Goal: Information Seeking & Learning: Check status

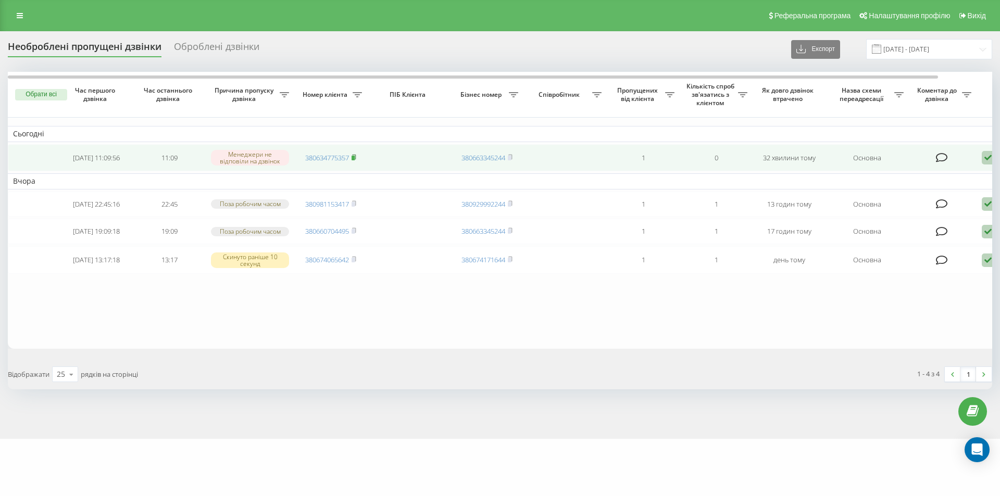
click at [356, 157] on icon at bounding box center [354, 156] width 4 height 5
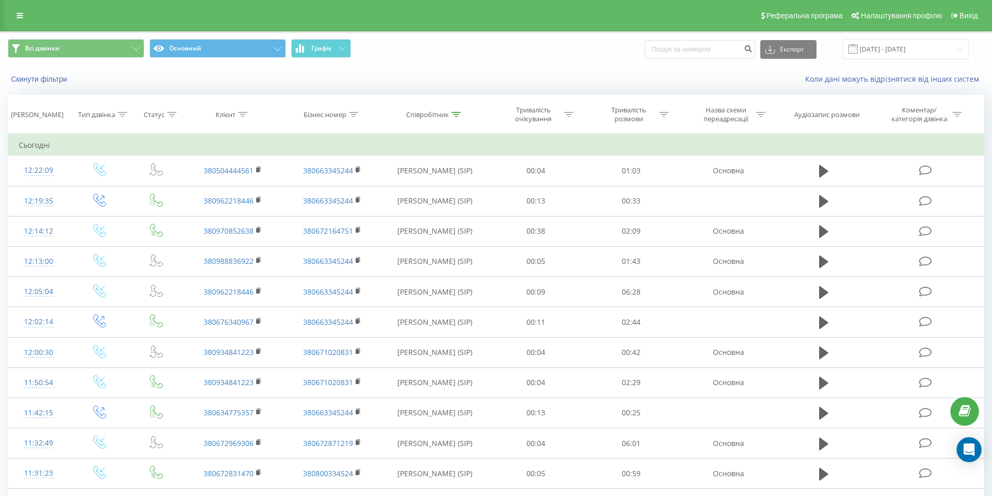
click at [318, 84] on div "Скинути фільтри" at bounding box center [187, 79] width 372 height 10
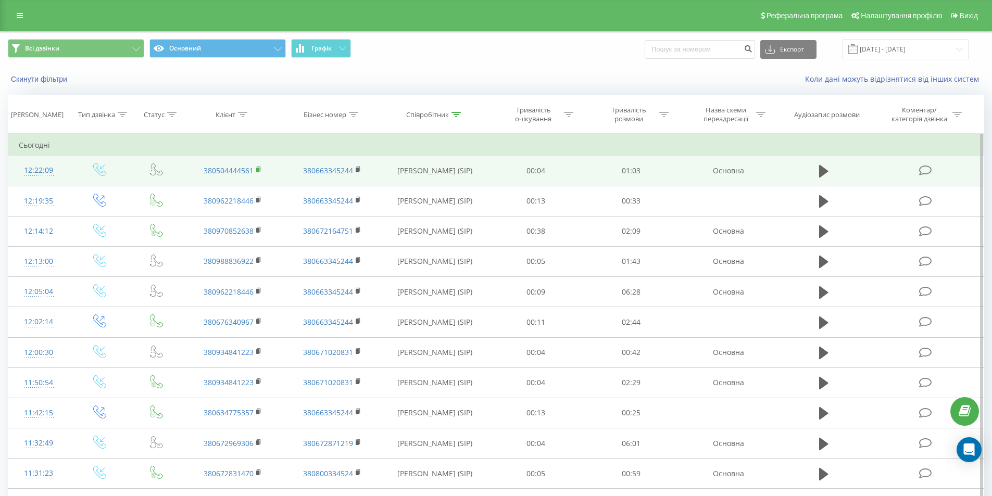
click at [256, 169] on icon at bounding box center [259, 169] width 6 height 7
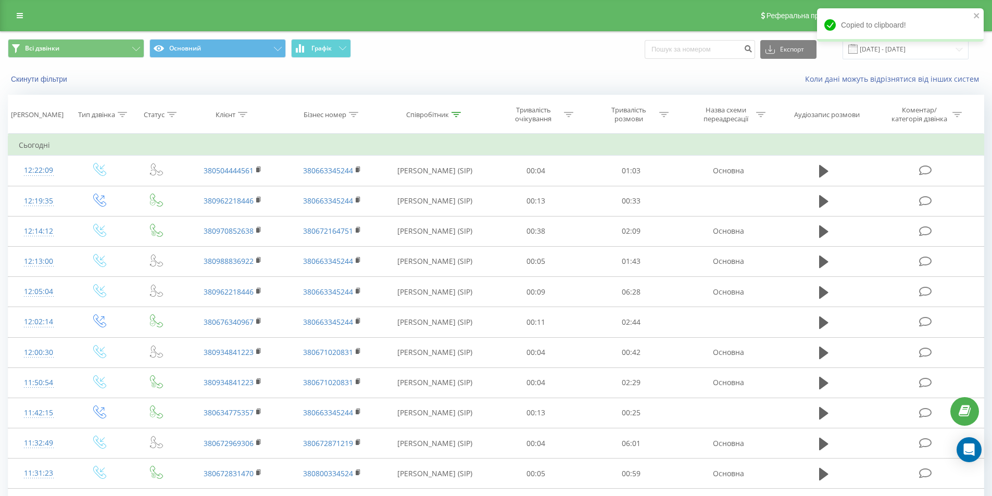
click at [533, 66] on div "Всі дзвінки Основний Графік Експорт .csv .xls .xlsx 20.09.2025 - 20.09.2025" at bounding box center [496, 49] width 991 height 35
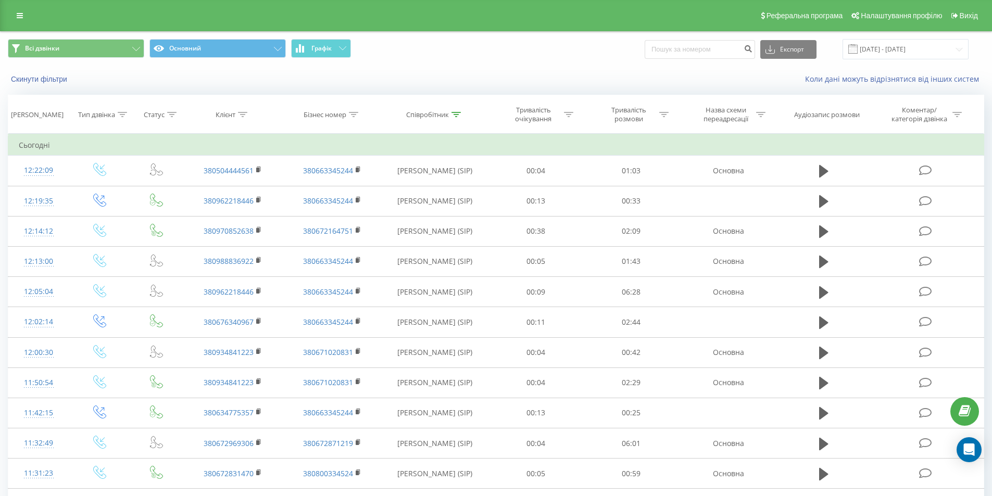
click at [561, 70] on div "Скинути фільтри Коли дані можуть відрізнятися вiд інших систем" at bounding box center [496, 79] width 991 height 25
click at [564, 67] on div "Скинути фільтри Коли дані можуть відрізнятися вiд інших систем" at bounding box center [496, 79] width 991 height 25
click at [322, 54] on button "Графік" at bounding box center [321, 48] width 60 height 19
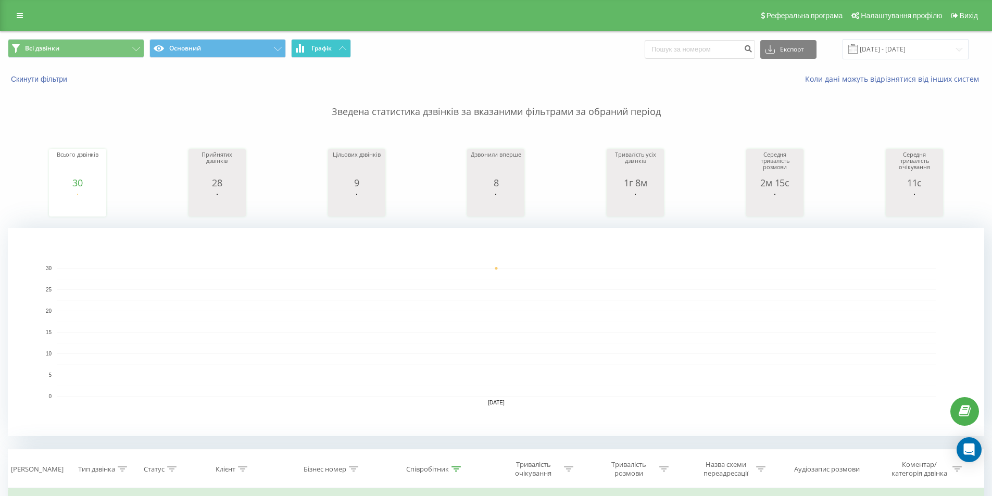
click at [331, 49] on span "Графік" at bounding box center [321, 48] width 20 height 7
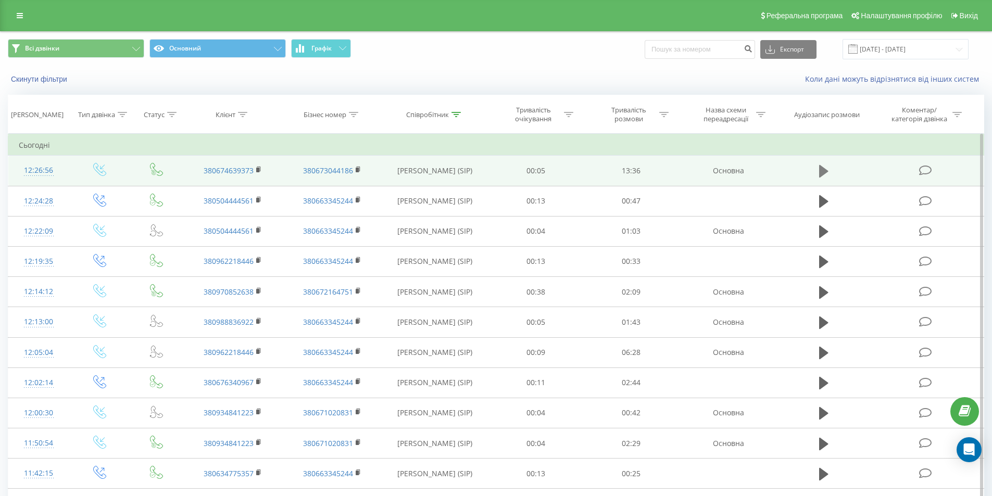
click at [822, 172] on icon at bounding box center [823, 171] width 9 height 13
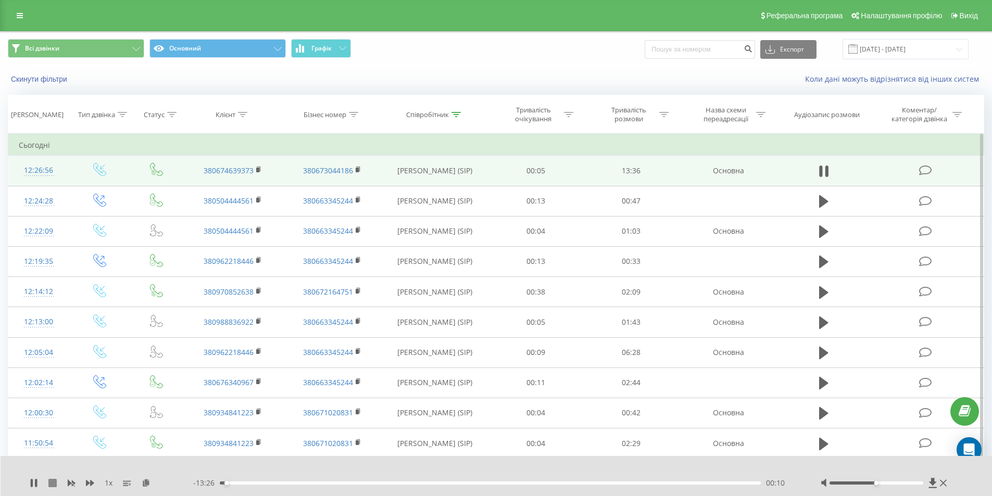
click at [55, 480] on icon at bounding box center [52, 483] width 8 height 8
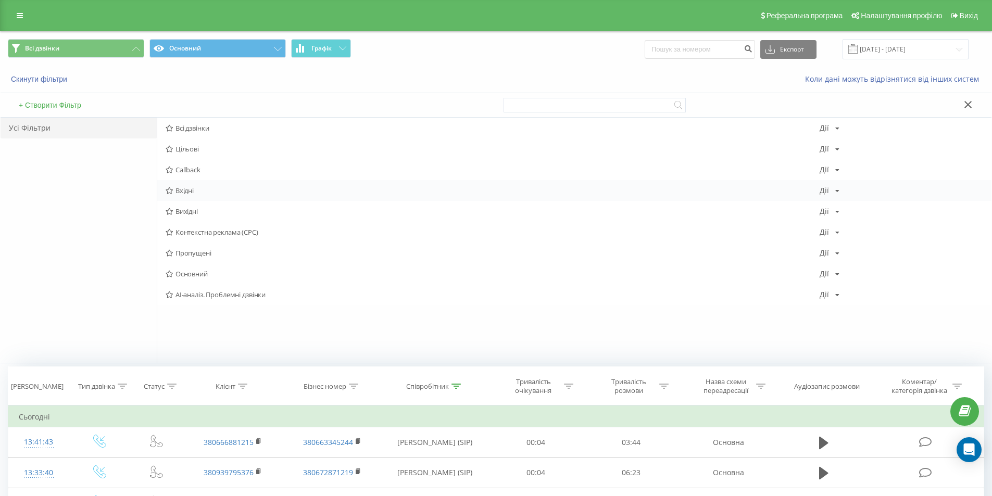
click at [193, 192] on span "Вхідні" at bounding box center [493, 190] width 654 height 7
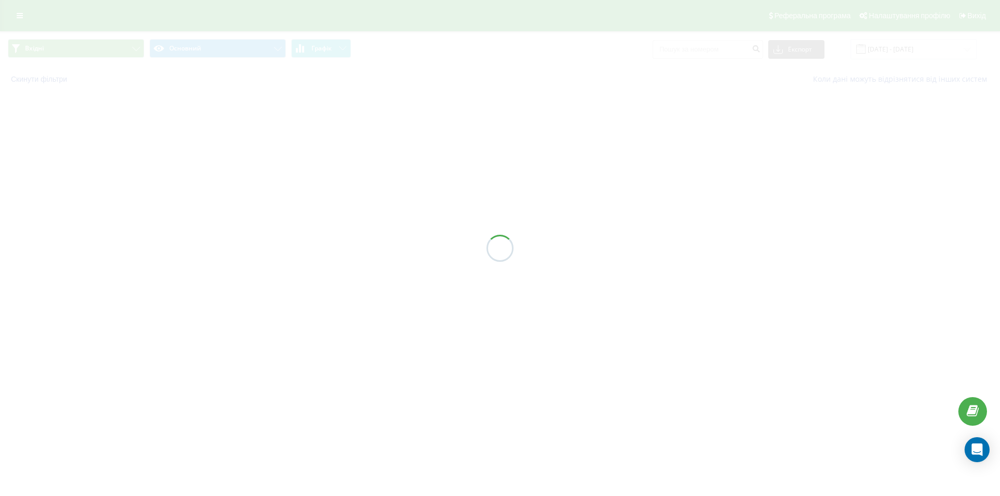
click at [193, 192] on div at bounding box center [500, 248] width 1000 height 496
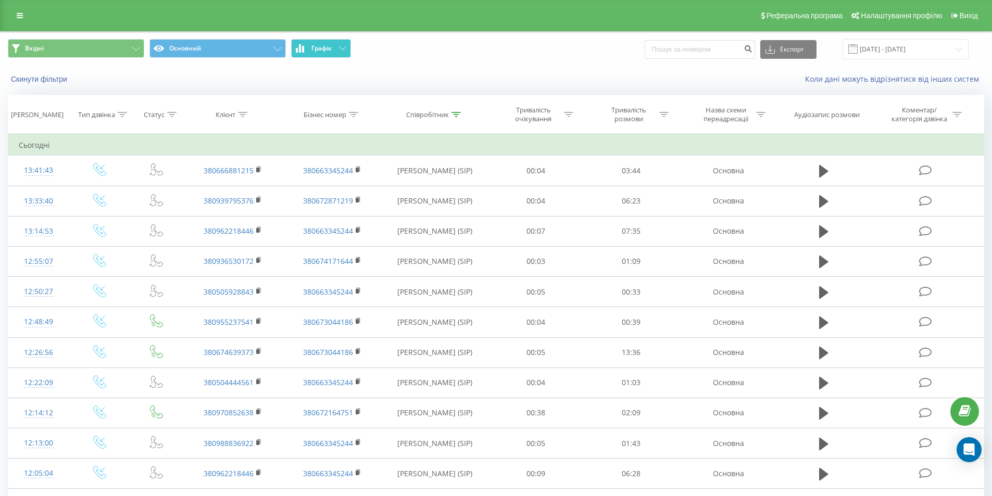
click at [333, 49] on button "Графік" at bounding box center [321, 48] width 60 height 19
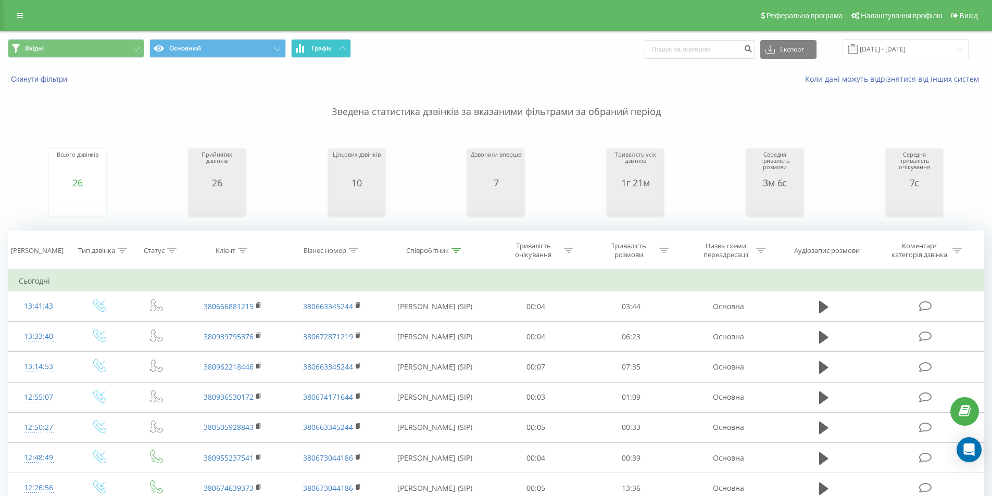
click at [331, 49] on span "Графік" at bounding box center [321, 48] width 20 height 7
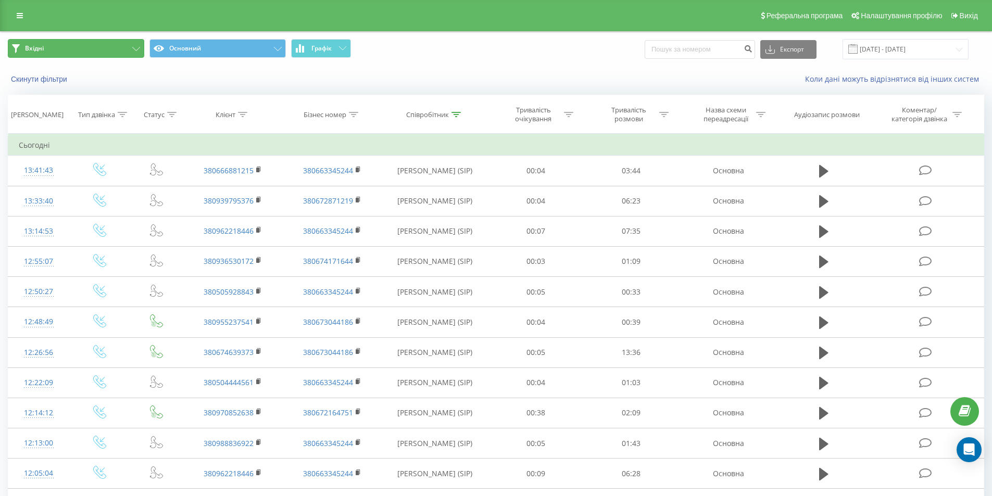
click at [92, 52] on button "Вхідні" at bounding box center [76, 48] width 136 height 19
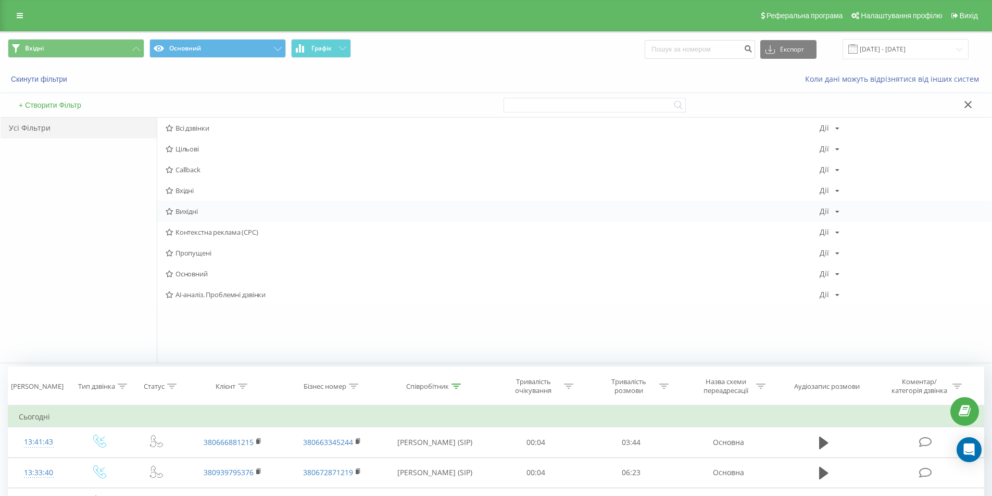
click at [205, 211] on span "Вихідні" at bounding box center [493, 211] width 654 height 7
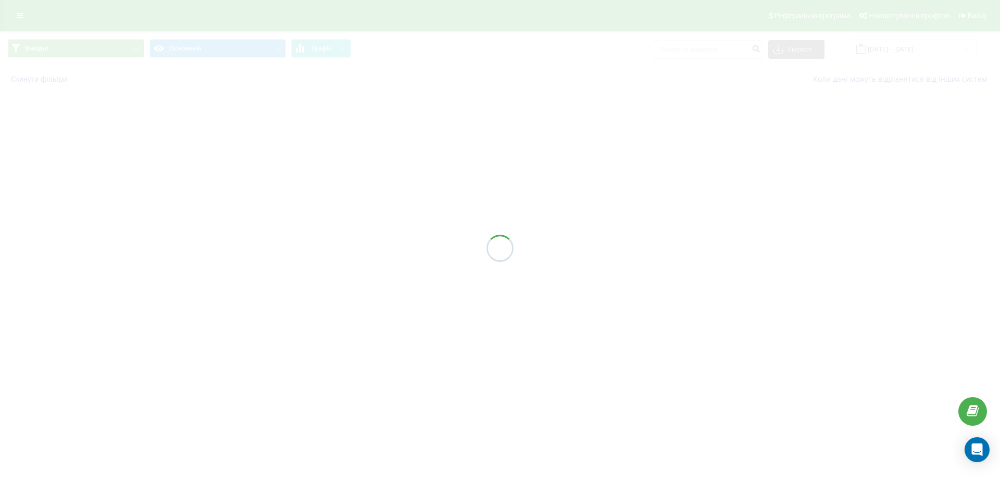
click at [328, 48] on div "Вихідні Основний Графік Експорт .csv .xls .xlsx 20.09.2025 - 20.09.2025 Скинути…" at bounding box center [500, 61] width 1000 height 61
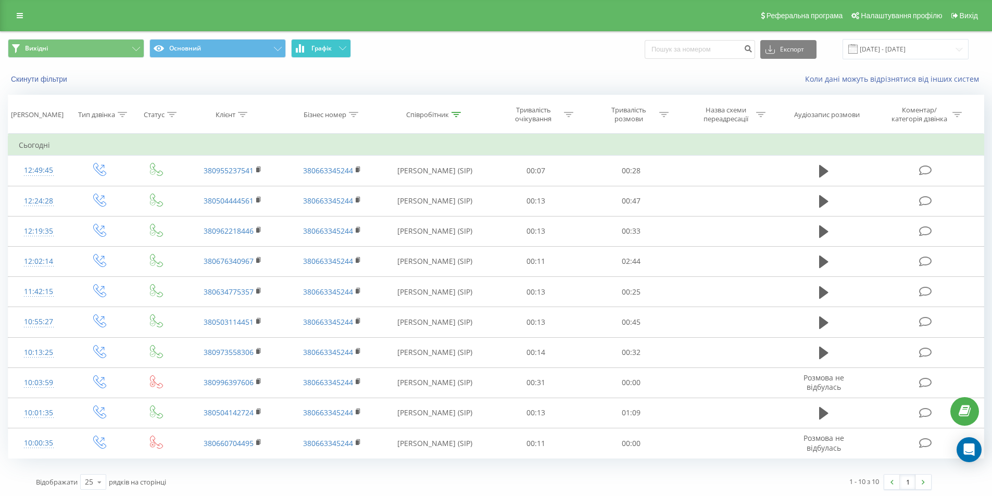
click at [331, 51] on span "Графік" at bounding box center [321, 48] width 20 height 7
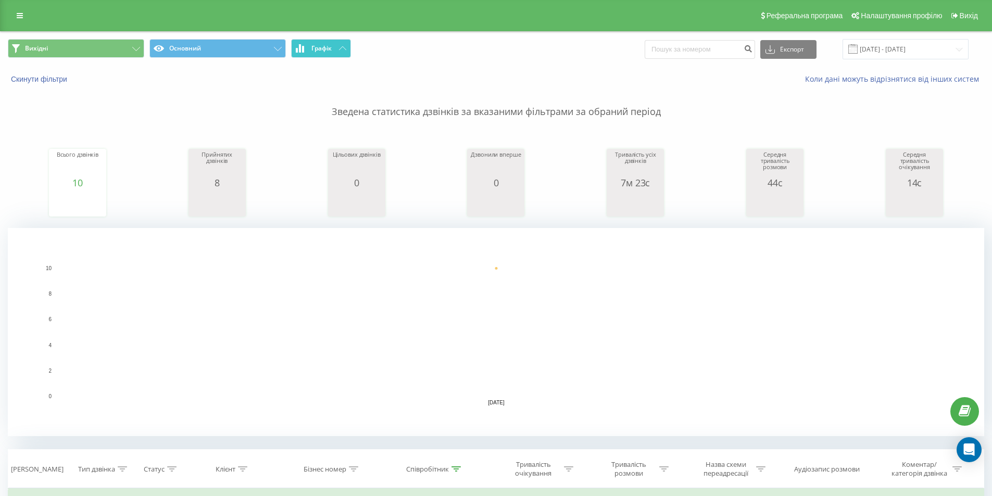
click at [330, 50] on span "Графік" at bounding box center [321, 48] width 20 height 7
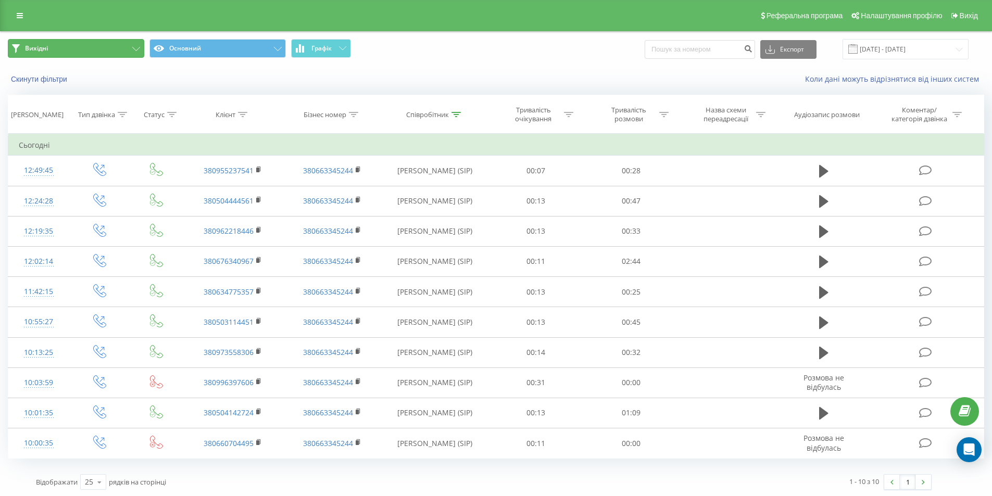
click at [114, 53] on button "Вихідні" at bounding box center [76, 48] width 136 height 19
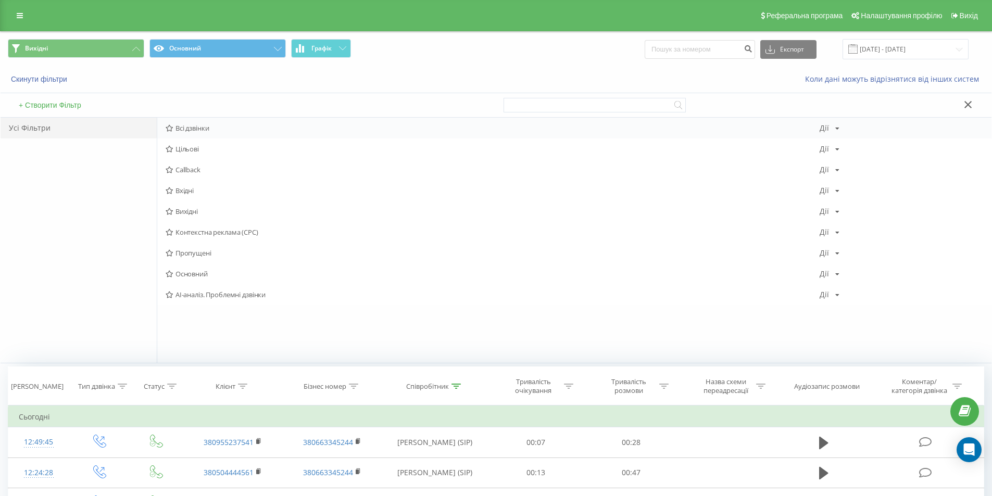
click at [200, 124] on span "Всі дзвінки" at bounding box center [493, 127] width 654 height 7
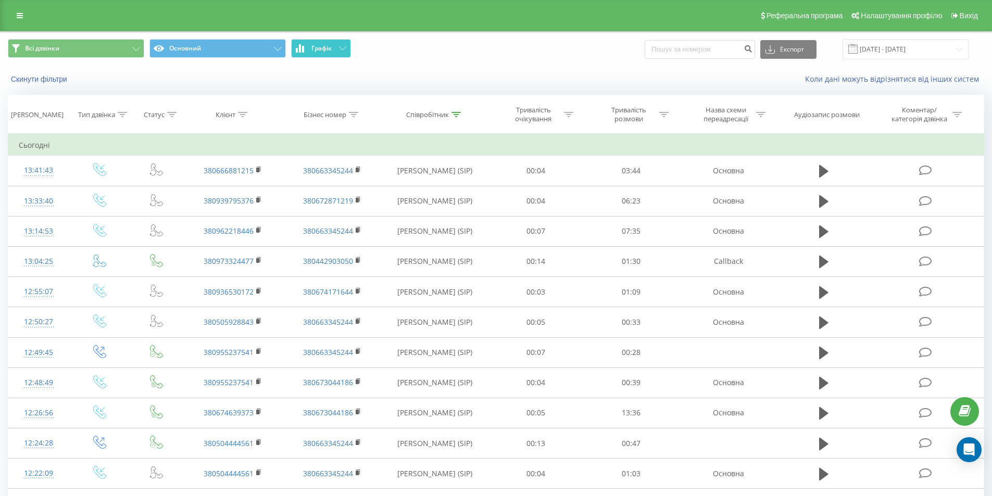
click at [302, 42] on button "Графік" at bounding box center [321, 48] width 60 height 19
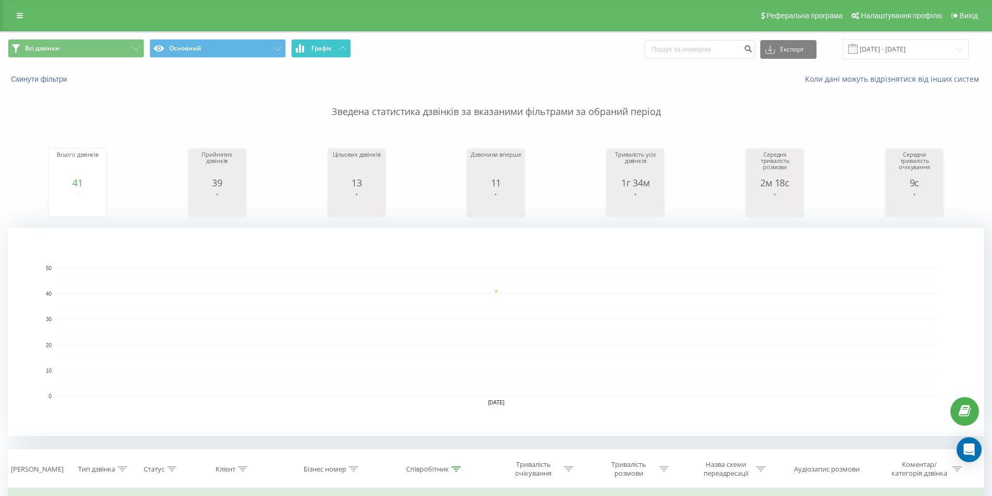
click at [317, 46] on span "Графік" at bounding box center [321, 48] width 20 height 7
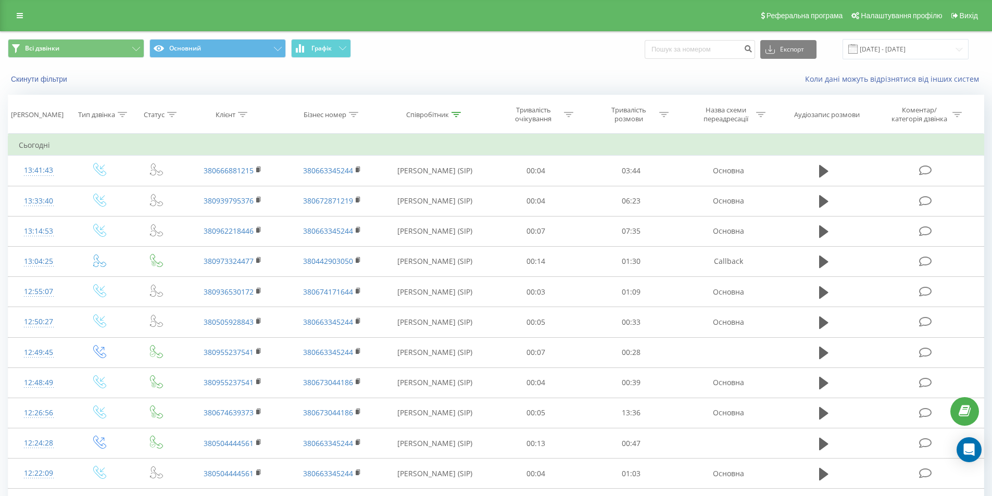
click at [117, 39] on div "Всі дзвінки Основний Графік Експорт .csv .xls .xlsx 20.09.2025 - 20.09.2025" at bounding box center [496, 49] width 991 height 35
click at [119, 41] on button "Всі дзвінки" at bounding box center [76, 48] width 136 height 19
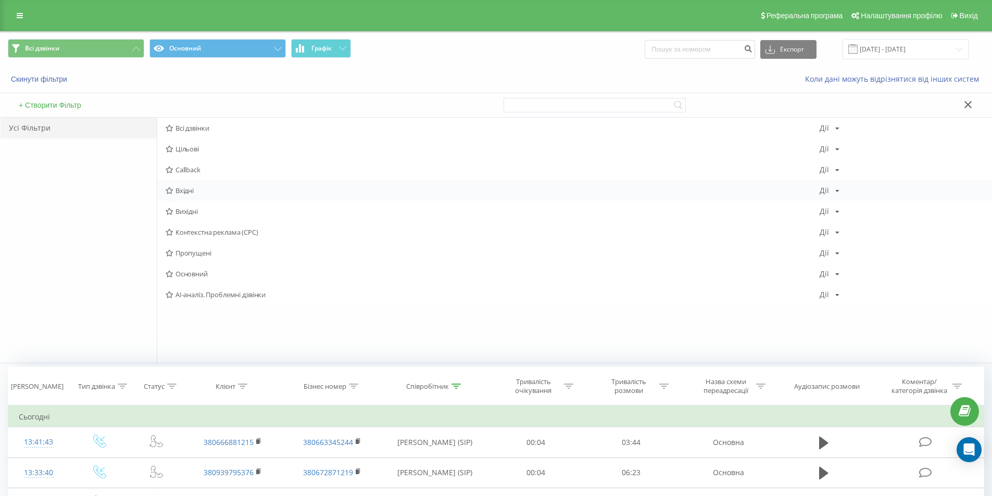
click at [235, 191] on span "Вхідні" at bounding box center [493, 190] width 654 height 7
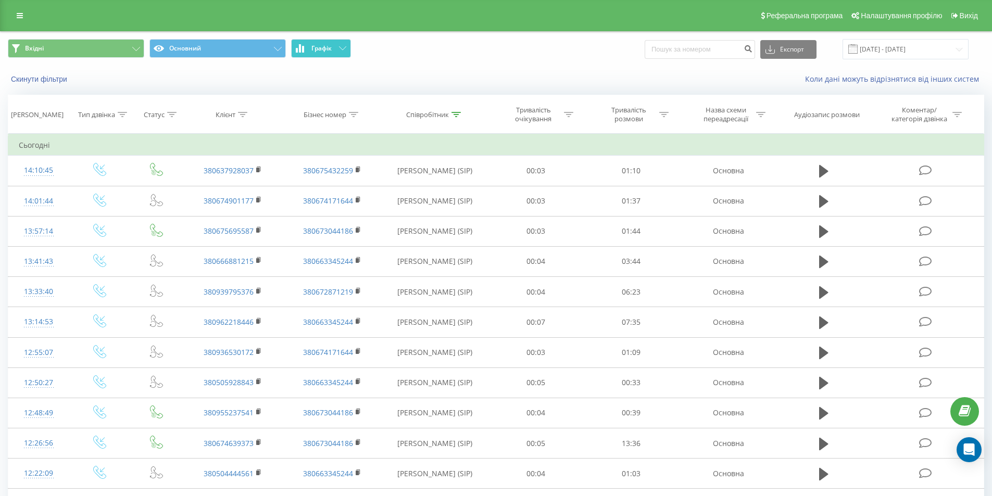
click at [334, 49] on button "Графік" at bounding box center [321, 48] width 60 height 19
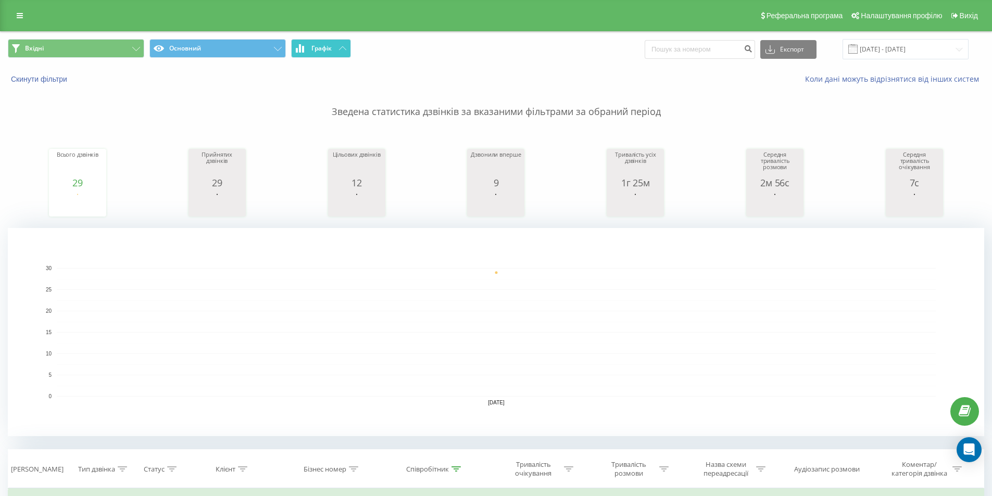
click at [332, 51] on button "Графік" at bounding box center [321, 48] width 60 height 19
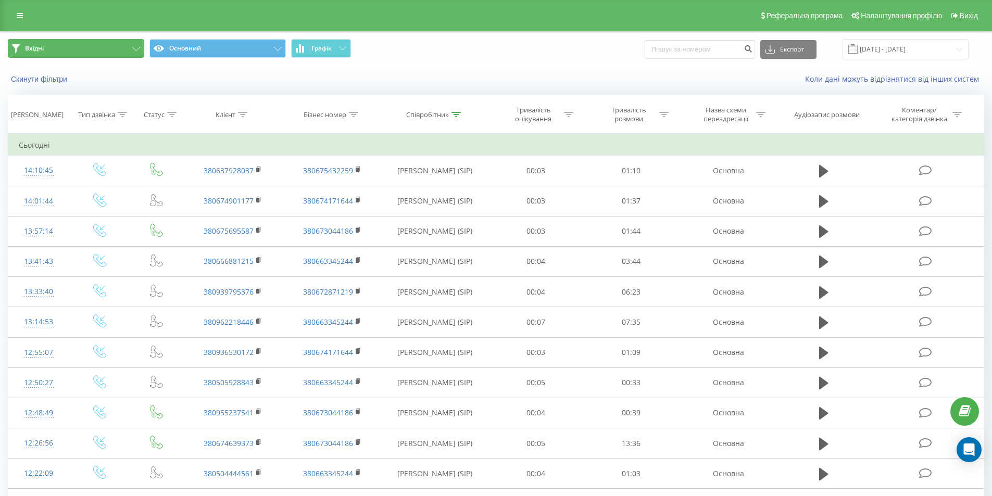
click at [106, 44] on button "Вхідні" at bounding box center [76, 48] width 136 height 19
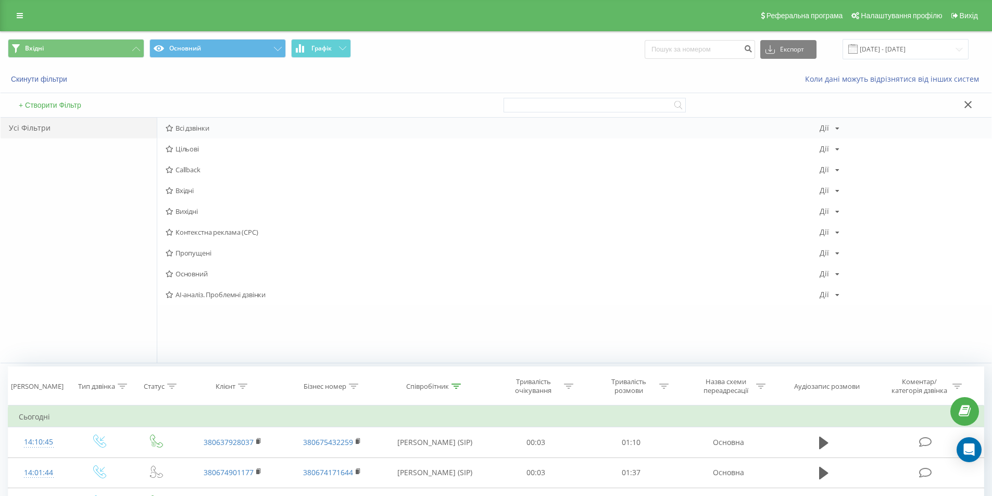
click at [236, 132] on div "Всі дзвінки Дії Редагувати Копіювати Видалити За замовчуванням Поділитися" at bounding box center [574, 128] width 834 height 21
click at [230, 129] on span "Всі дзвінки" at bounding box center [493, 127] width 654 height 7
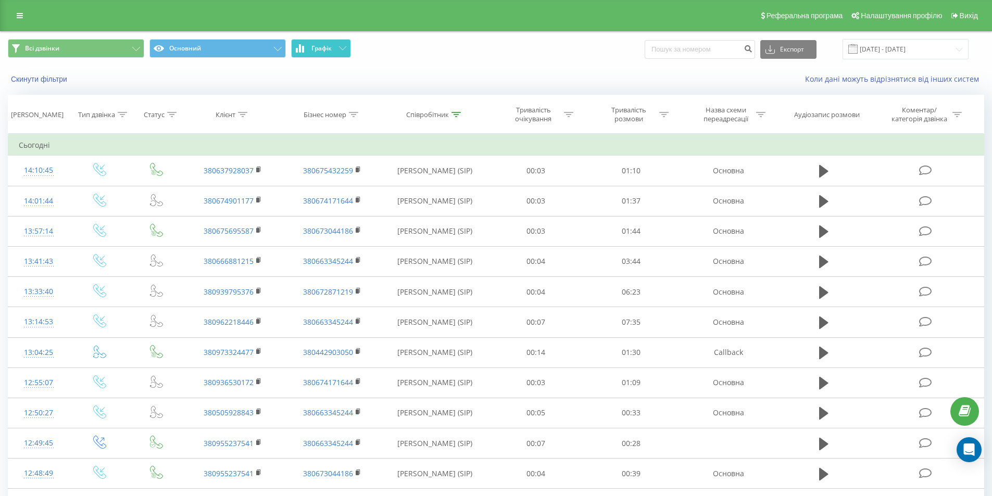
click at [328, 50] on span "Графік" at bounding box center [321, 48] width 20 height 7
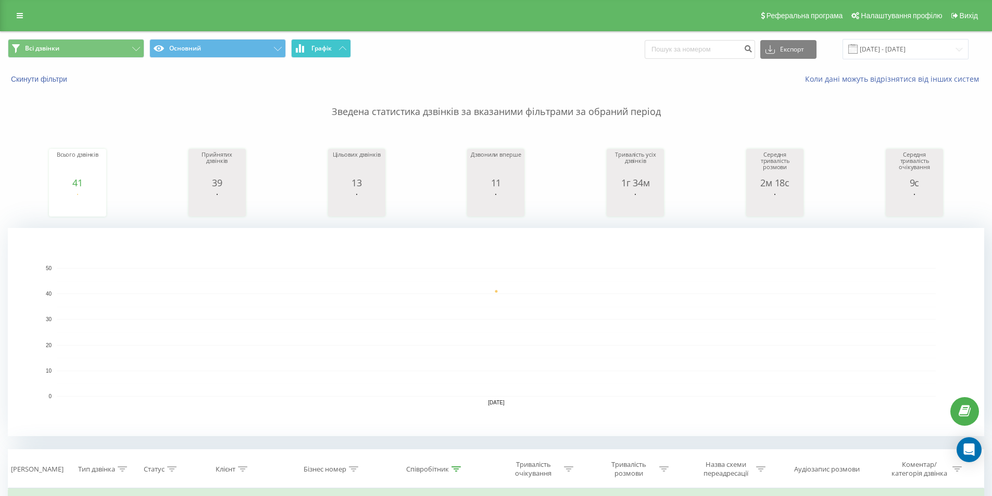
click at [337, 50] on button "Графік" at bounding box center [321, 48] width 60 height 19
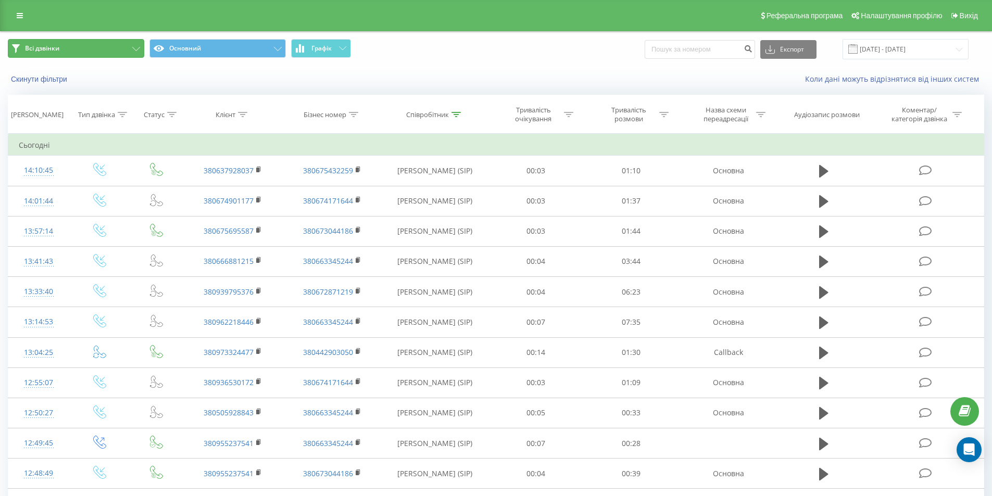
click at [115, 48] on button "Всі дзвінки" at bounding box center [76, 48] width 136 height 19
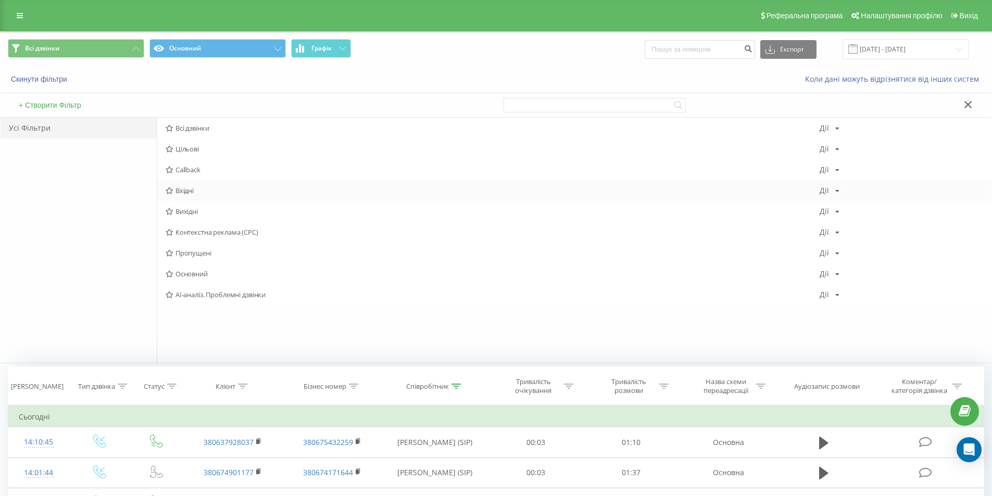
click at [205, 192] on span "Вхідні" at bounding box center [493, 190] width 654 height 7
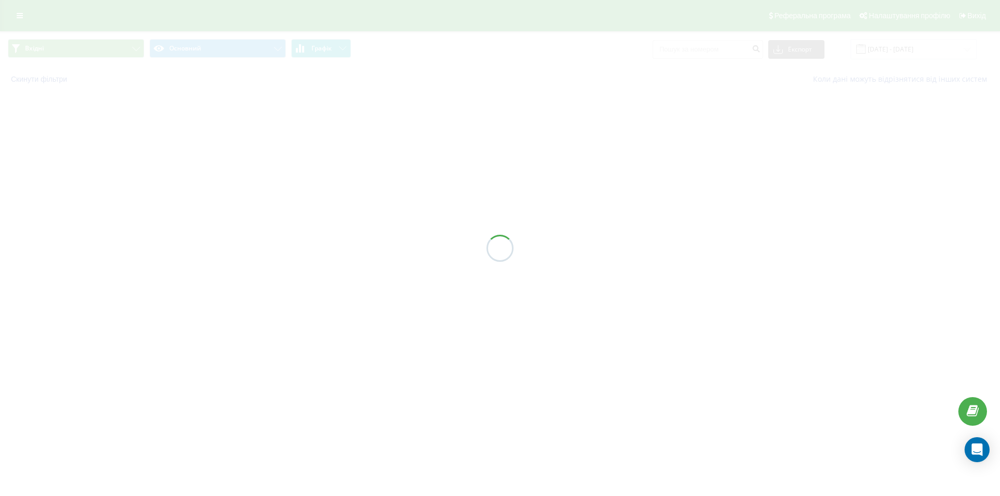
click at [337, 54] on div "Вхідні Основний Графік Експорт .csv .xls .xlsx 20.09.2025 - 20.09.2025 Скинути …" at bounding box center [500, 61] width 1000 height 61
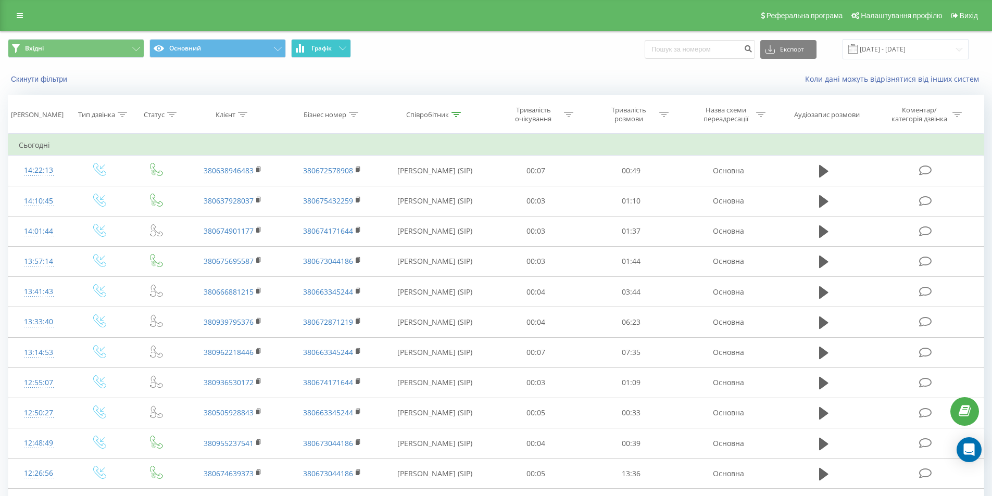
click at [338, 50] on button "Графік" at bounding box center [321, 48] width 60 height 19
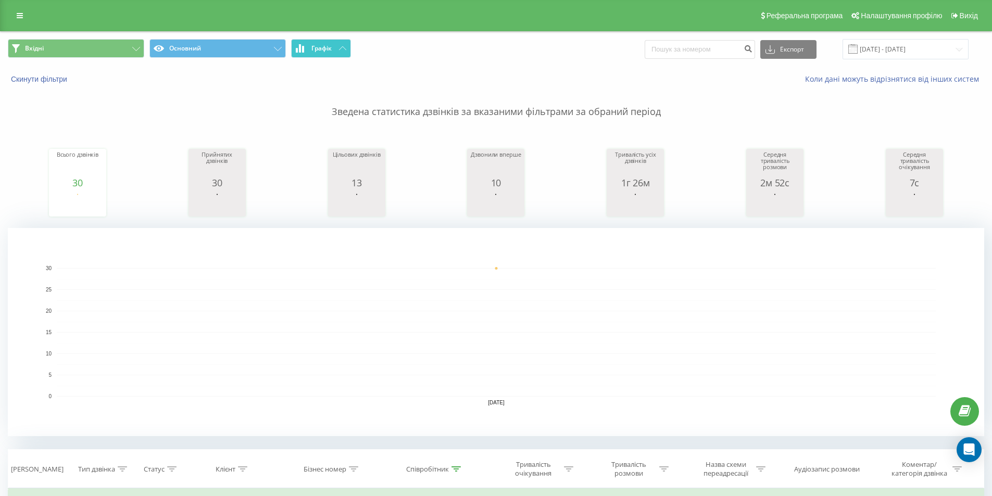
click at [338, 51] on button "Графік" at bounding box center [321, 48] width 60 height 19
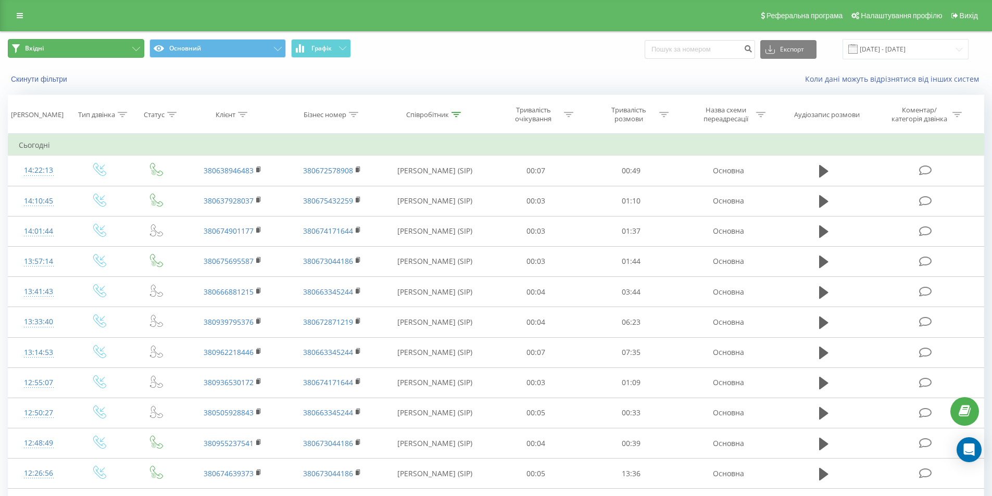
click at [105, 56] on button "Вхідні" at bounding box center [76, 48] width 136 height 19
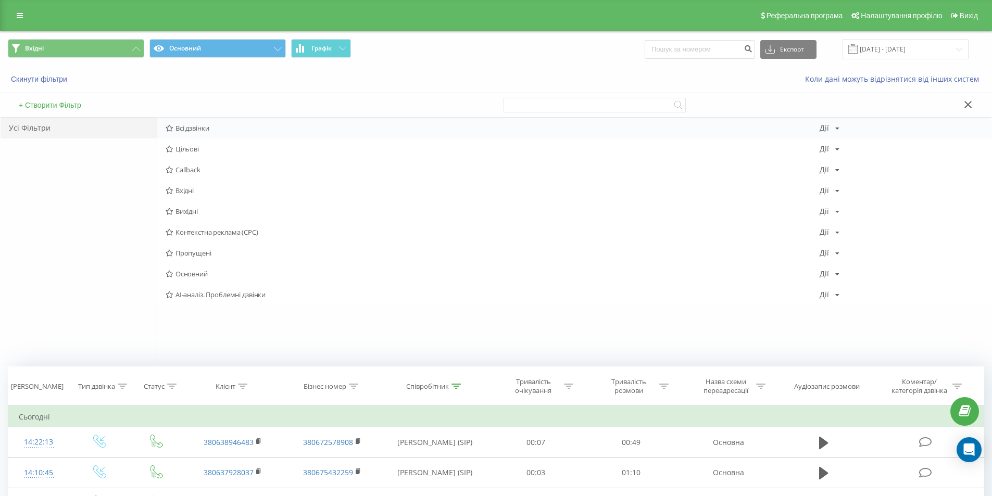
click at [244, 128] on span "Всі дзвінки" at bounding box center [493, 127] width 654 height 7
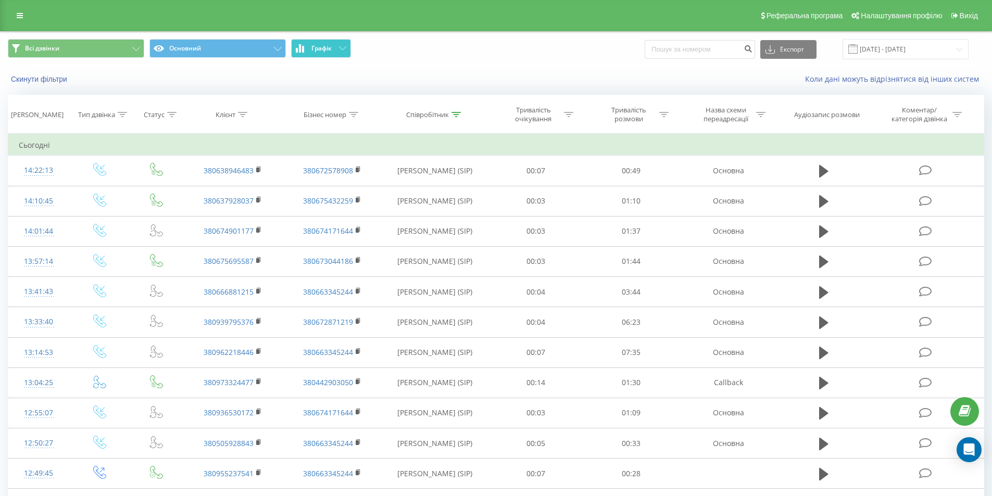
click at [323, 48] on span "Графік" at bounding box center [321, 48] width 20 height 7
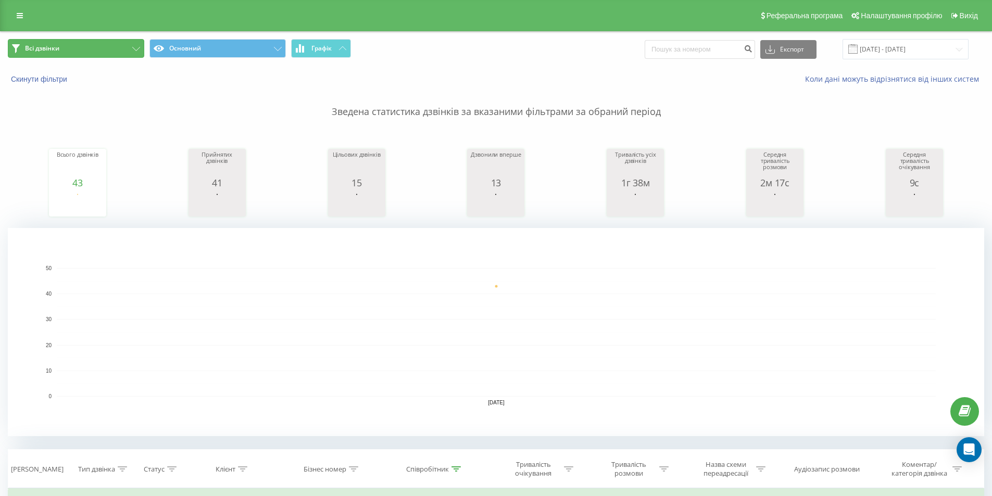
click at [135, 45] on button "Всі дзвінки" at bounding box center [76, 48] width 136 height 19
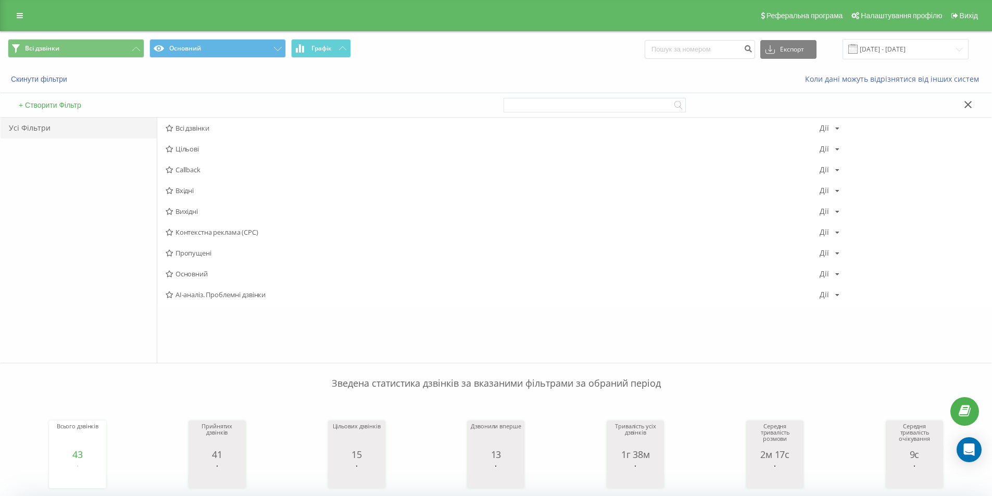
click at [223, 187] on span "Вхідні" at bounding box center [493, 190] width 654 height 7
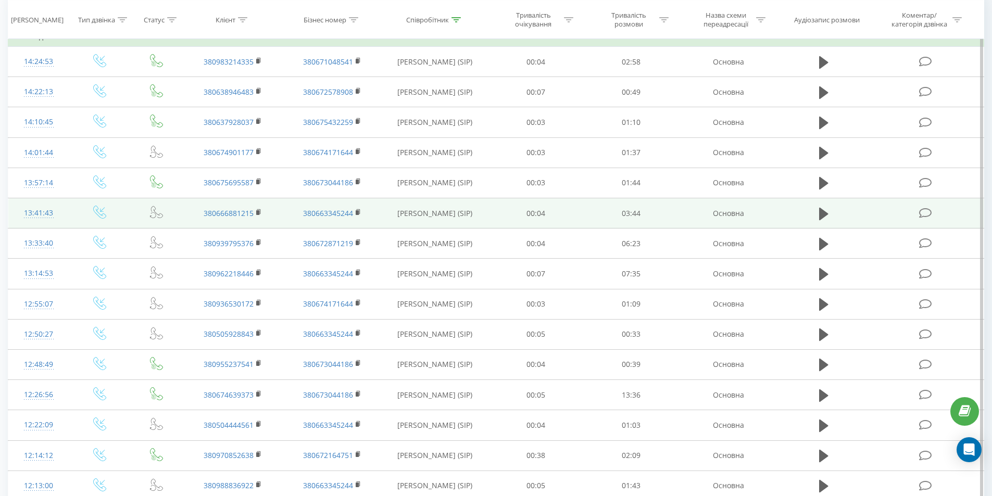
scroll to position [469, 0]
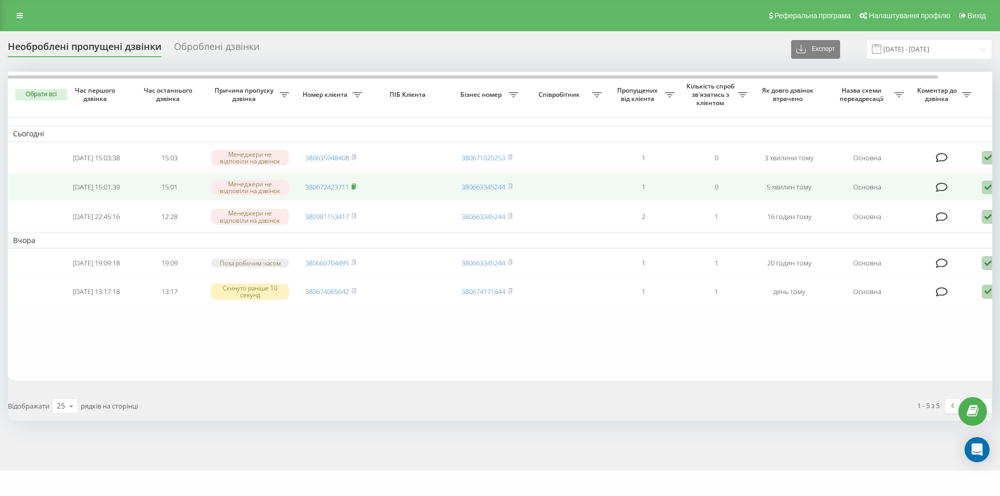
click at [355, 189] on rect at bounding box center [353, 187] width 3 height 5
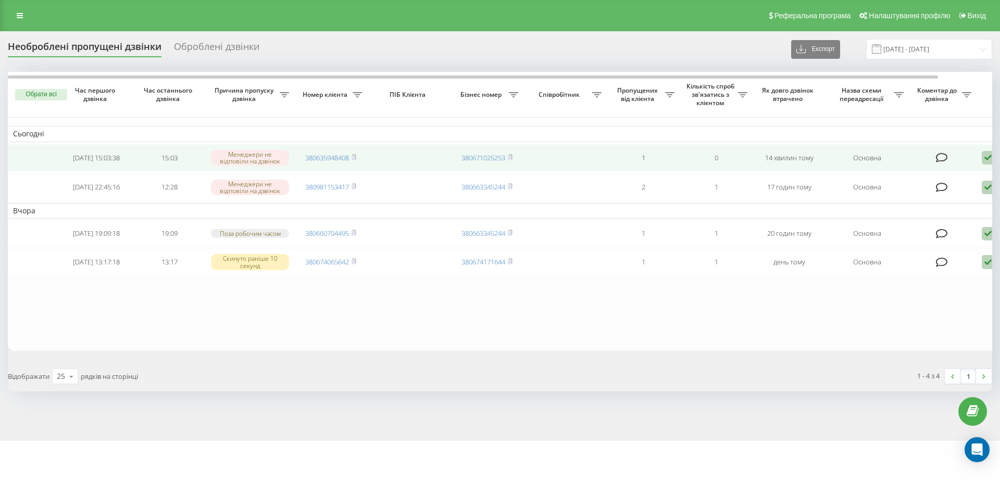
click at [358, 157] on td "380635948408" at bounding box center [330, 158] width 73 height 28
click at [358, 156] on td "380635948408" at bounding box center [330, 158] width 73 height 28
click at [356, 156] on icon at bounding box center [354, 156] width 4 height 5
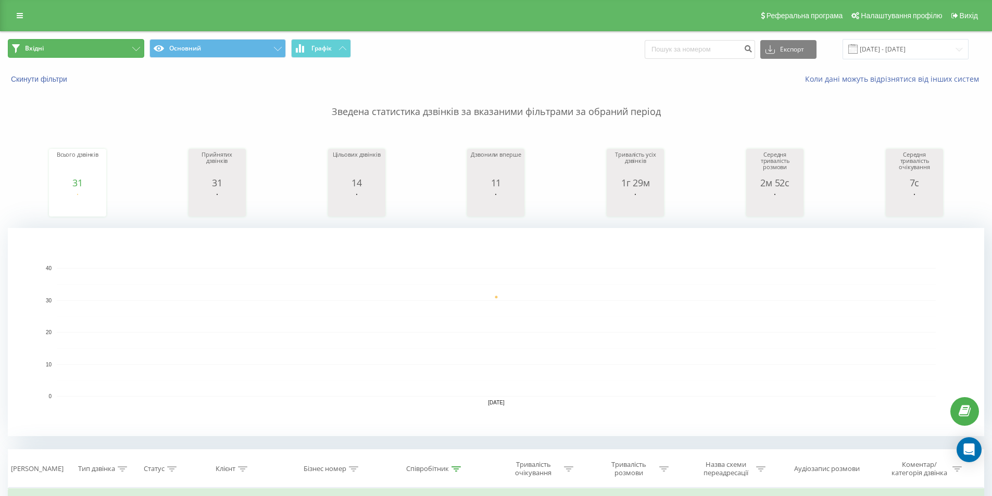
click at [115, 53] on button "Вхідні" at bounding box center [76, 48] width 136 height 19
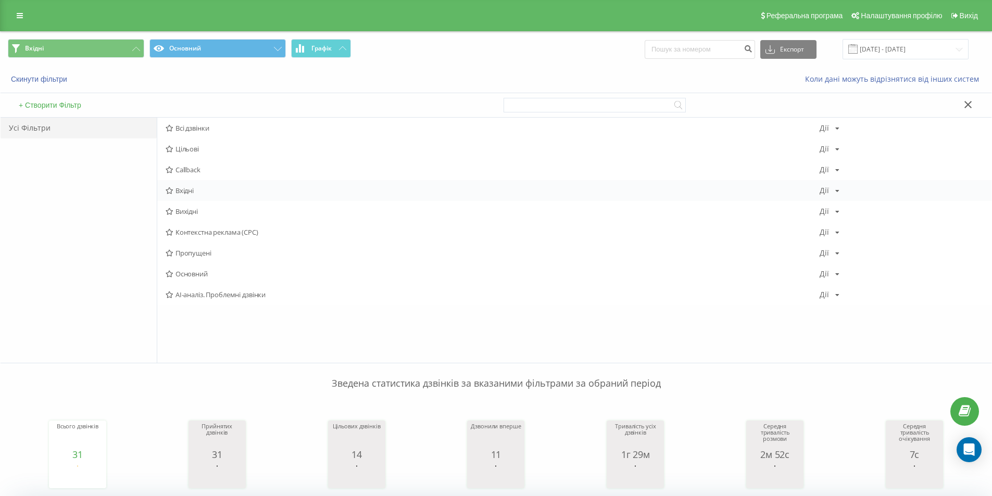
click at [219, 194] on span "Вхідні" at bounding box center [493, 190] width 654 height 7
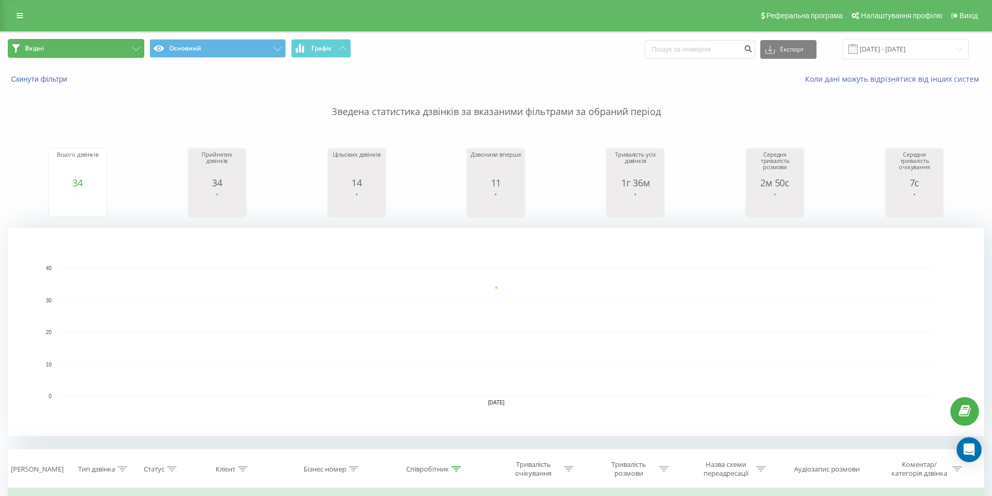
click at [102, 44] on button "Вхідні" at bounding box center [76, 48] width 136 height 19
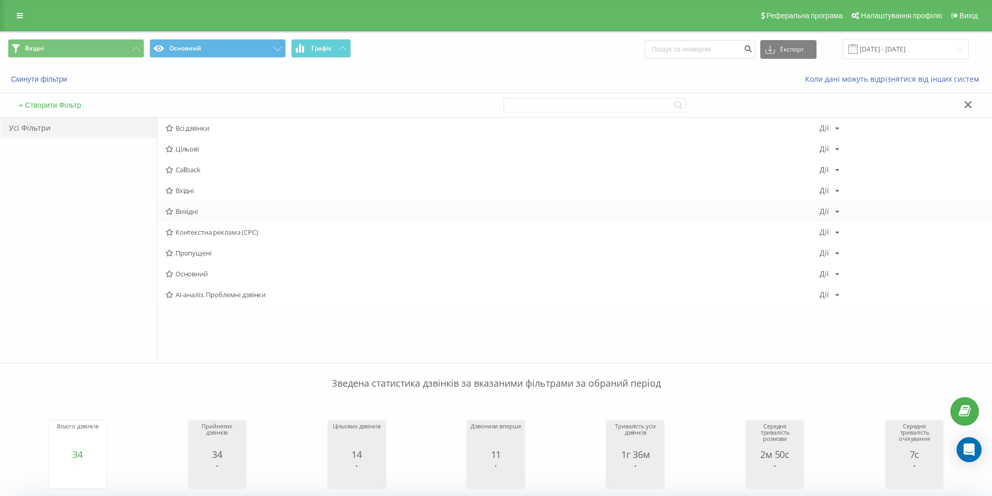
click at [206, 210] on span "Вихідні" at bounding box center [493, 211] width 654 height 7
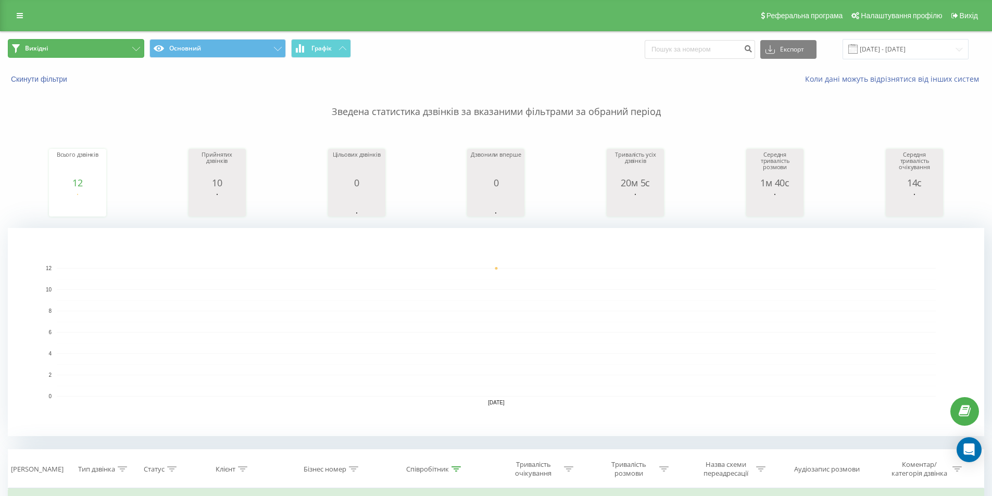
click at [122, 48] on button "Вихідні" at bounding box center [76, 48] width 136 height 19
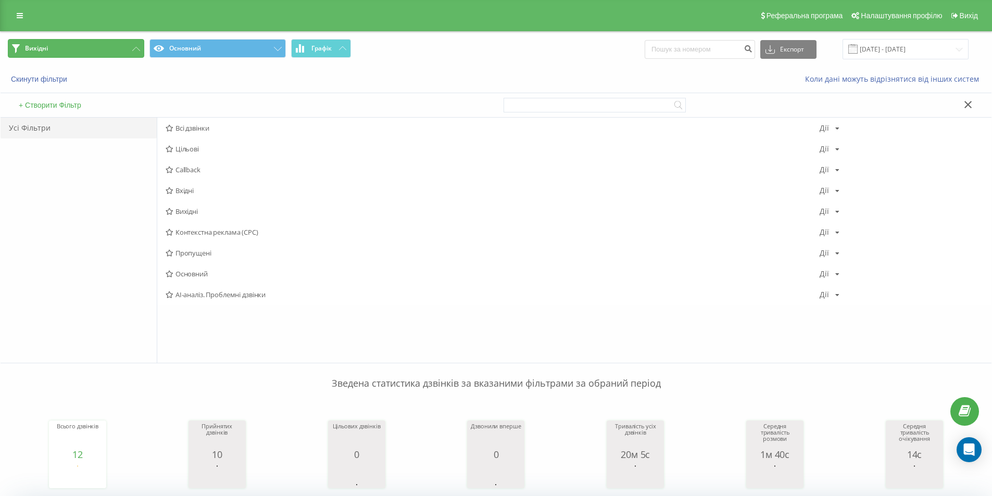
click at [129, 39] on button "Вихідні" at bounding box center [76, 48] width 136 height 19
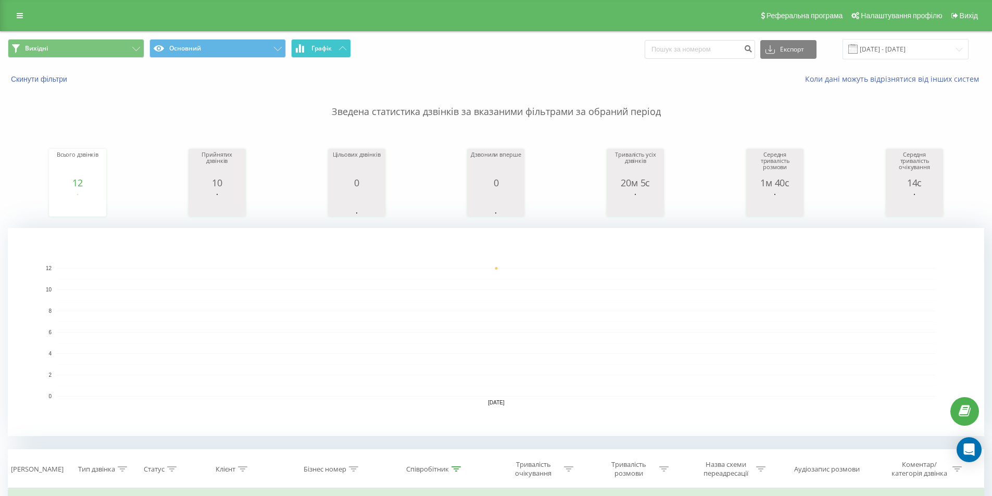
click at [340, 49] on icon at bounding box center [342, 48] width 7 height 4
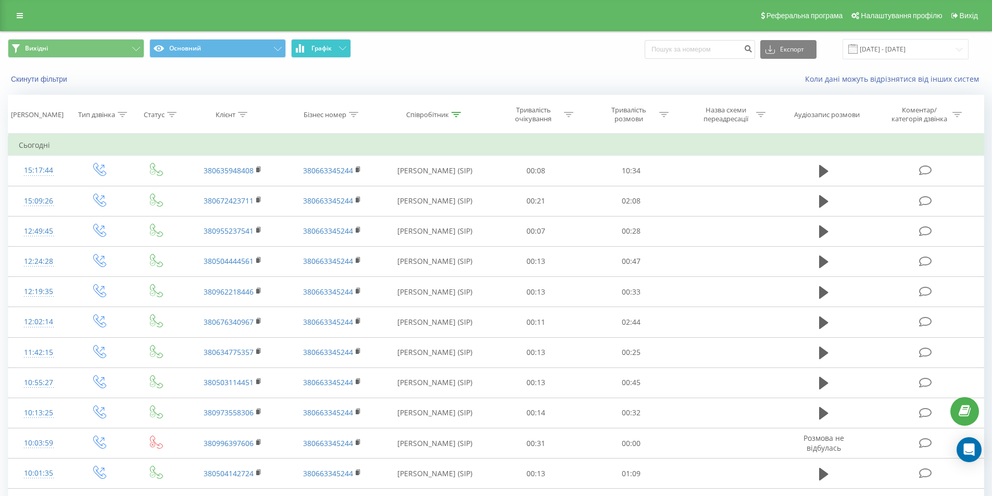
click at [340, 49] on icon at bounding box center [342, 48] width 7 height 4
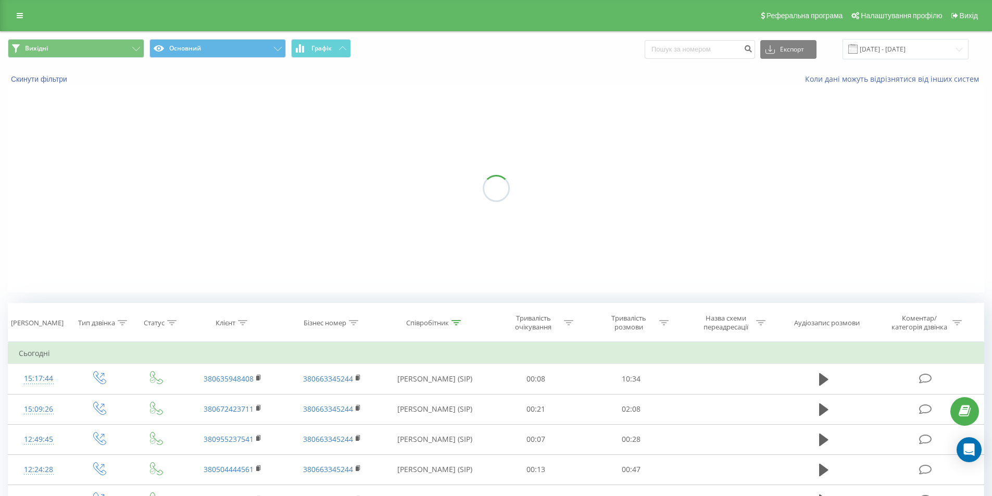
click at [339, 49] on icon at bounding box center [342, 48] width 7 height 4
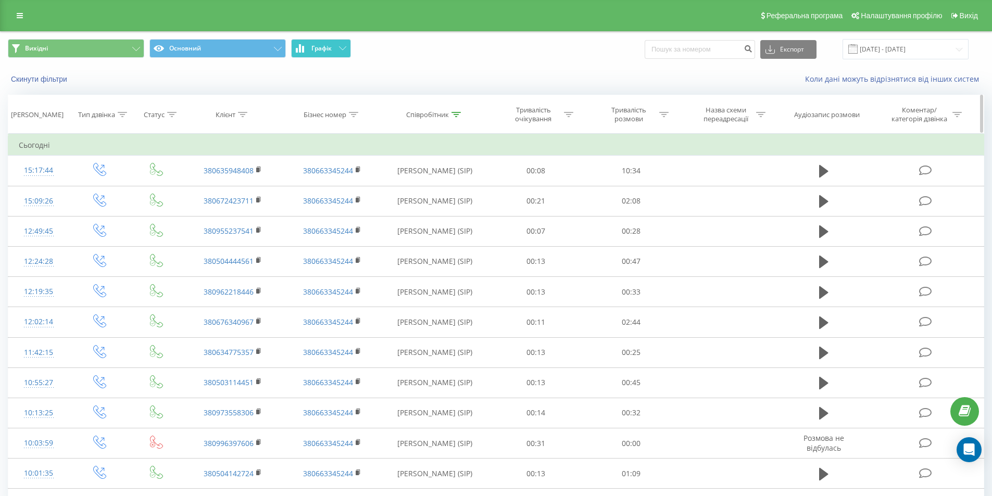
click at [463, 114] on div "Співробітник" at bounding box center [435, 114] width 107 height 9
click at [458, 113] on icon at bounding box center [456, 114] width 9 height 5
click at [455, 119] on div at bounding box center [456, 114] width 9 height 9
click at [436, 185] on input "[PERSON_NAME]" at bounding box center [435, 189] width 92 height 18
click at [437, 189] on input "[PERSON_NAME]" at bounding box center [435, 189] width 92 height 18
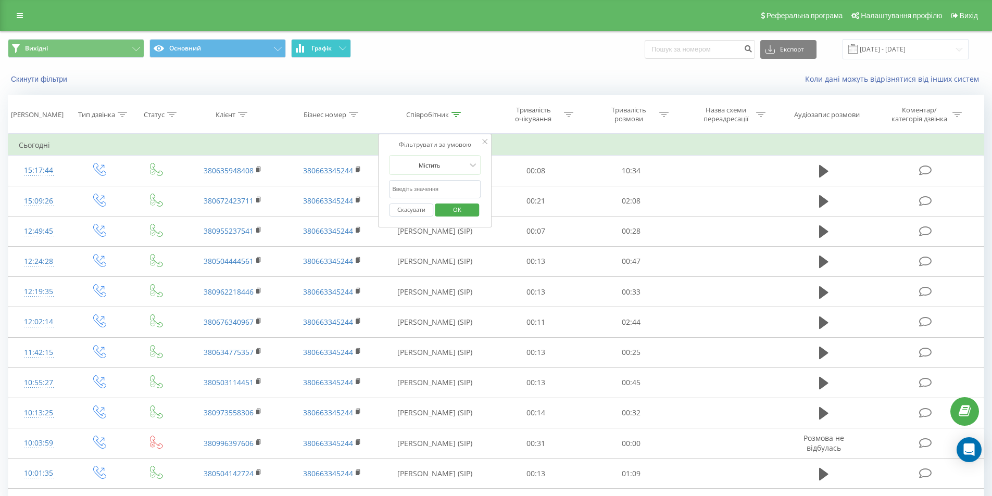
click at [438, 188] on input "text" at bounding box center [435, 189] width 92 height 18
type input "дарина"
click at [454, 210] on span "OK" at bounding box center [457, 210] width 29 height 16
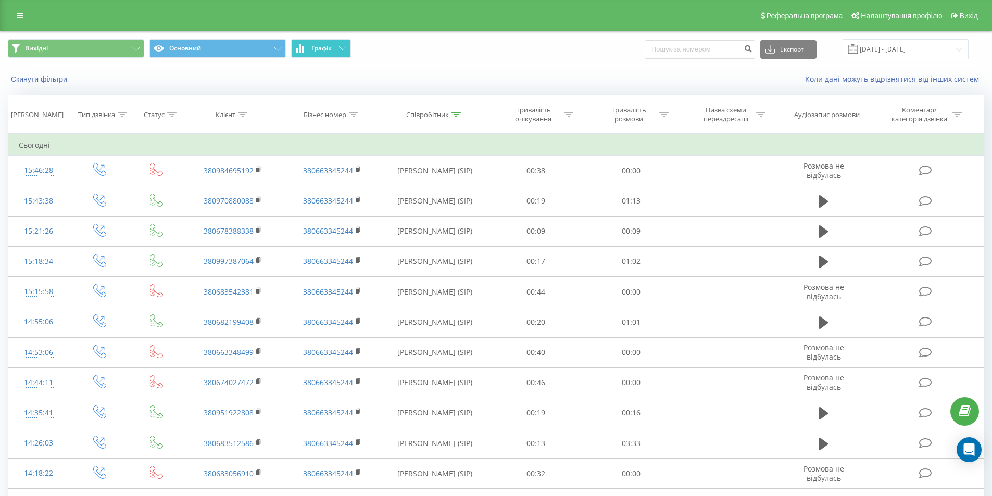
click at [315, 50] on span "Графік" at bounding box center [321, 48] width 20 height 7
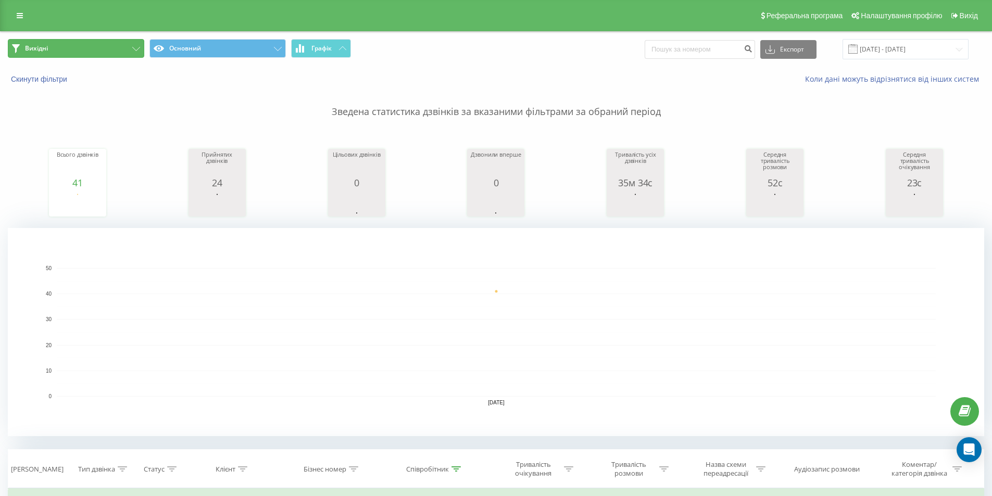
click at [125, 48] on button "Вихідні" at bounding box center [76, 48] width 136 height 19
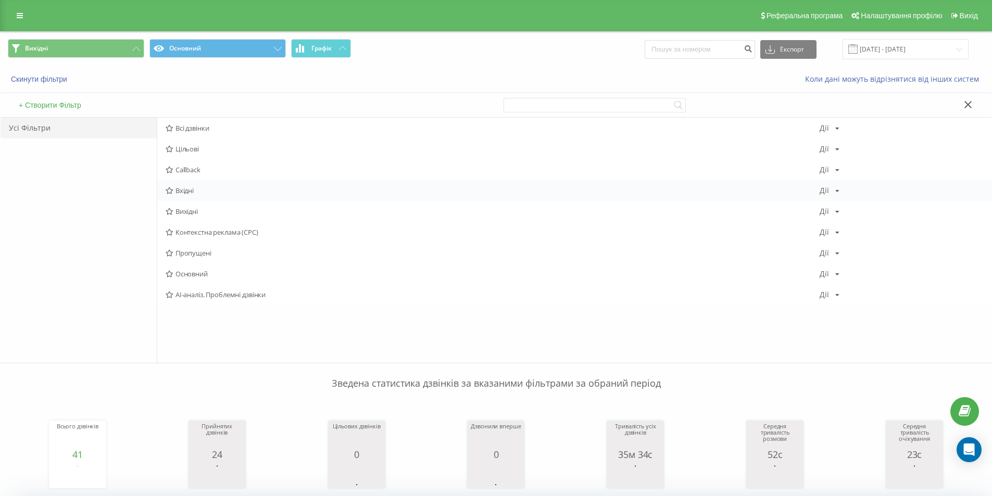
click at [207, 194] on span "Вхідні" at bounding box center [493, 190] width 654 height 7
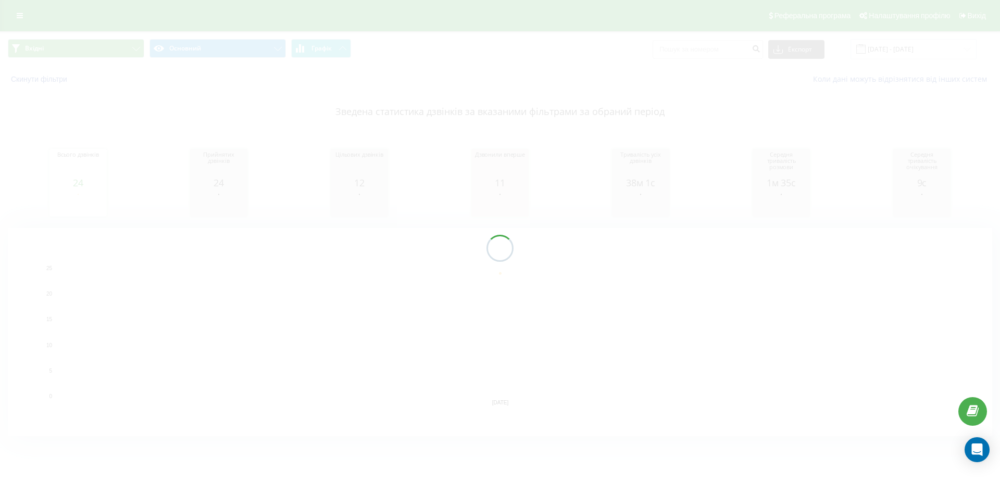
click at [333, 49] on div at bounding box center [500, 248] width 1000 height 496
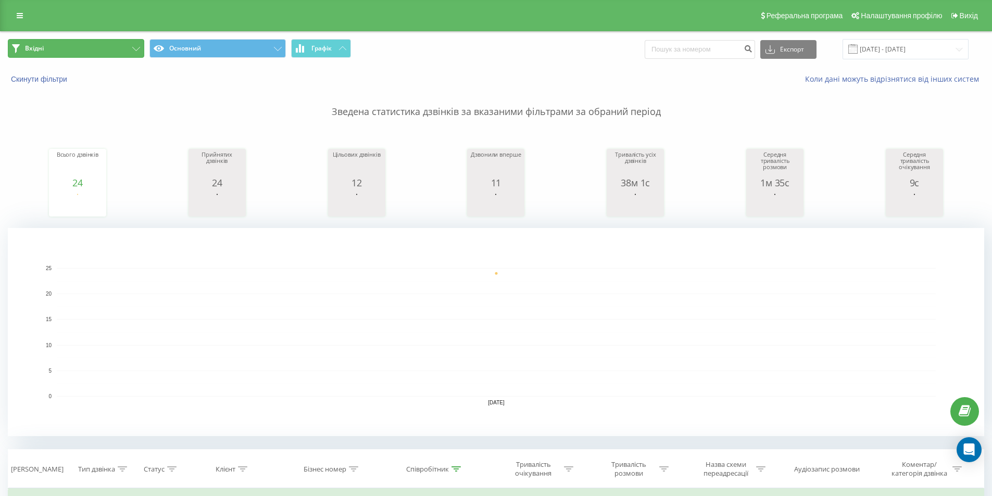
click at [109, 43] on button "Вхідні" at bounding box center [76, 48] width 136 height 19
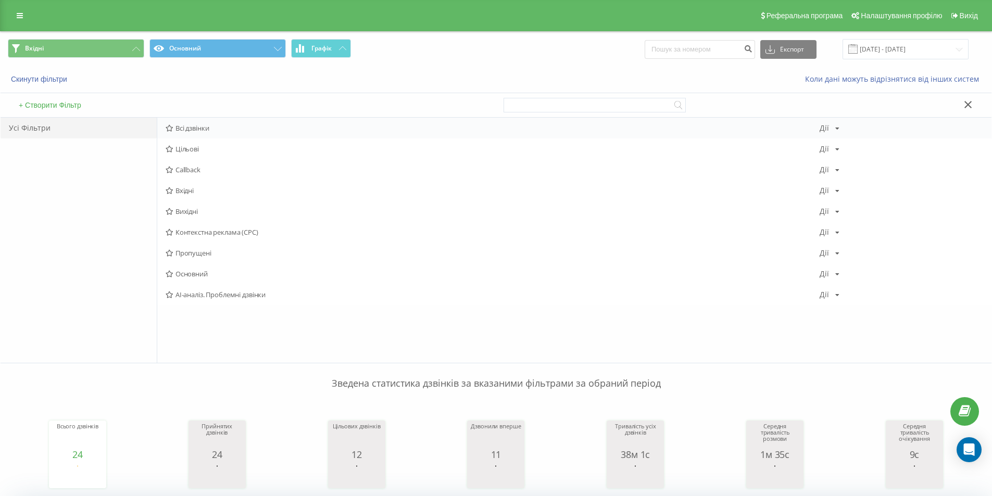
click at [197, 127] on span "Всі дзвінки" at bounding box center [493, 127] width 654 height 7
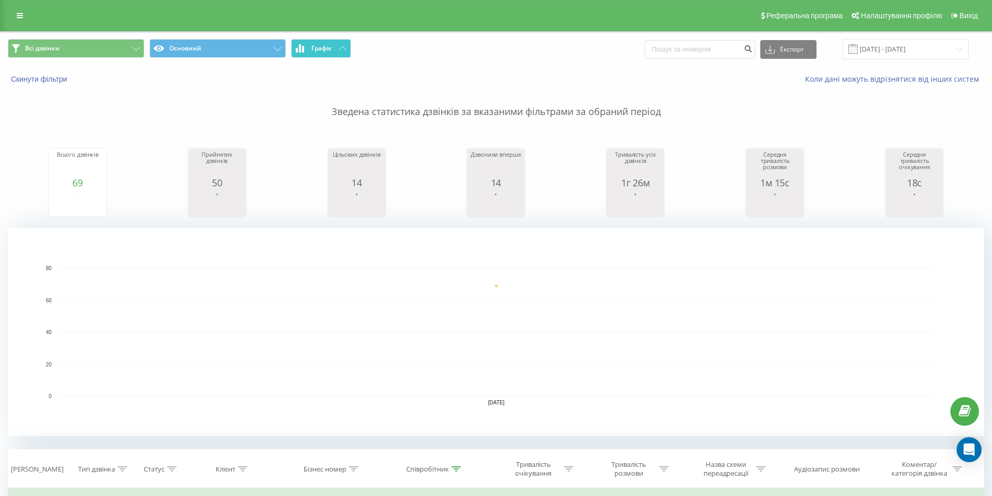
click at [330, 47] on span "Графік" at bounding box center [321, 48] width 20 height 7
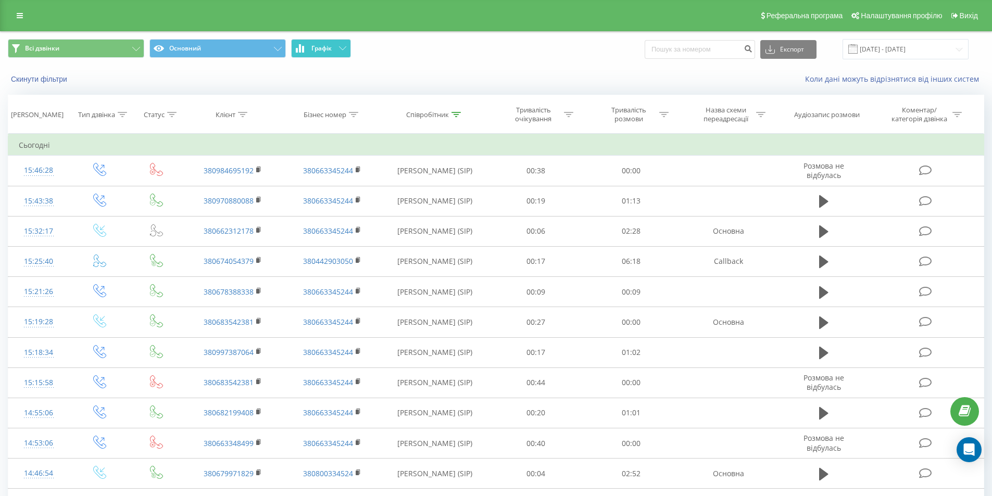
click at [335, 48] on button "Графік" at bounding box center [321, 48] width 60 height 19
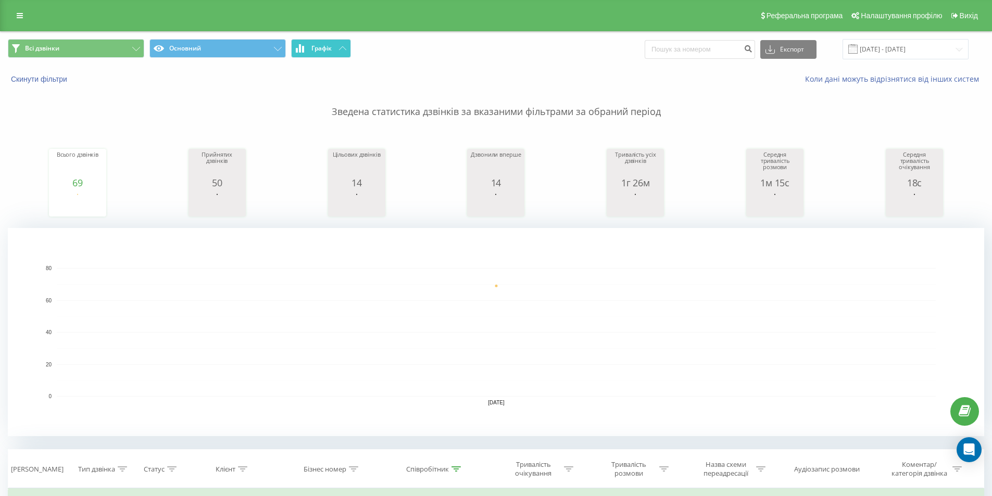
click at [327, 49] on span "Графік" at bounding box center [321, 48] width 20 height 7
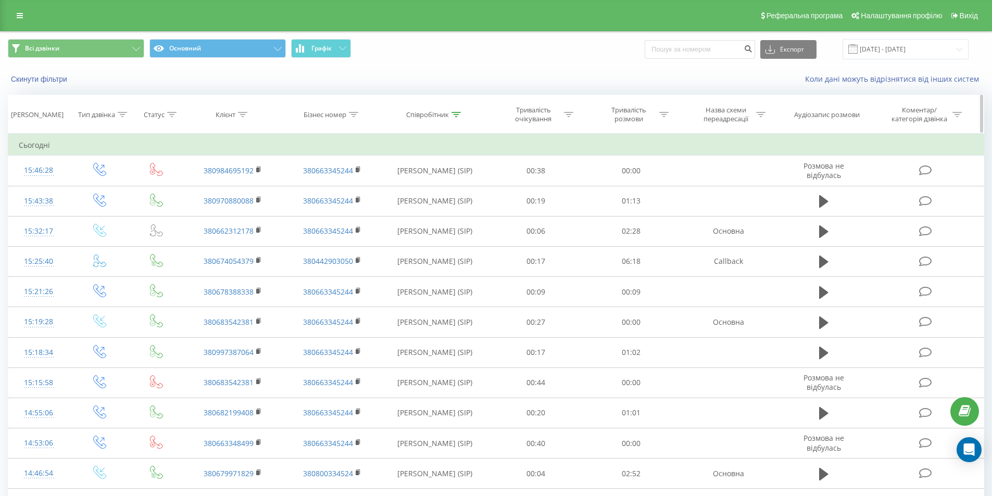
click at [454, 113] on icon at bounding box center [456, 114] width 9 height 5
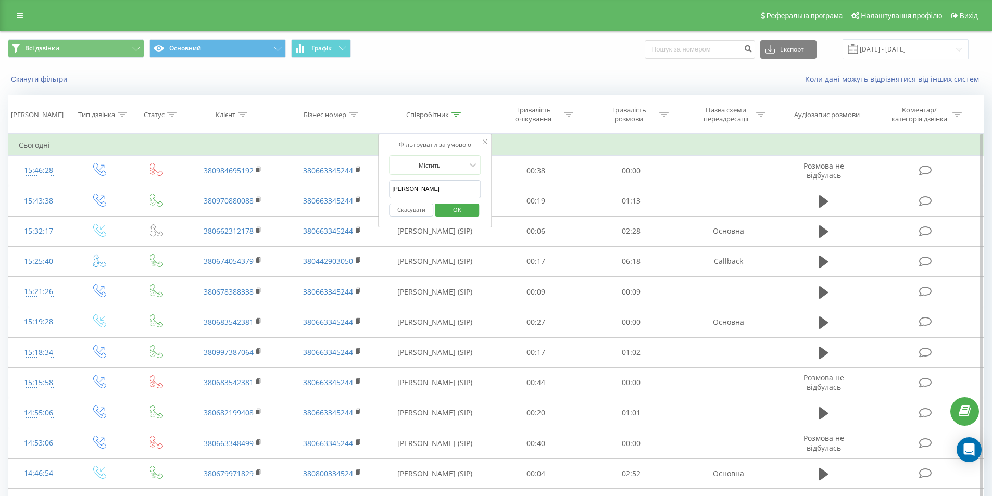
click at [444, 188] on input "дарина" at bounding box center [435, 189] width 92 height 18
click at [436, 195] on input "text" at bounding box center [435, 189] width 92 height 18
type input "[PERSON_NAME]"
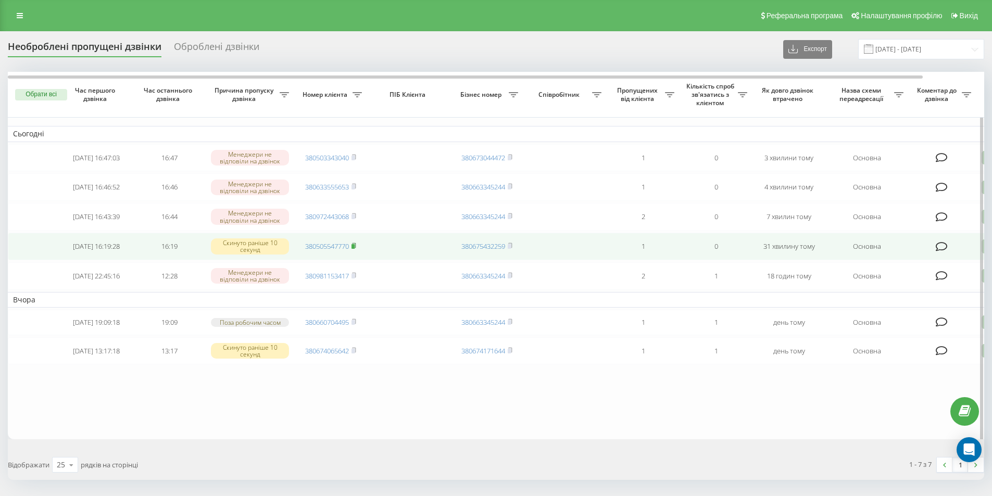
click at [355, 249] on rect at bounding box center [353, 246] width 3 height 5
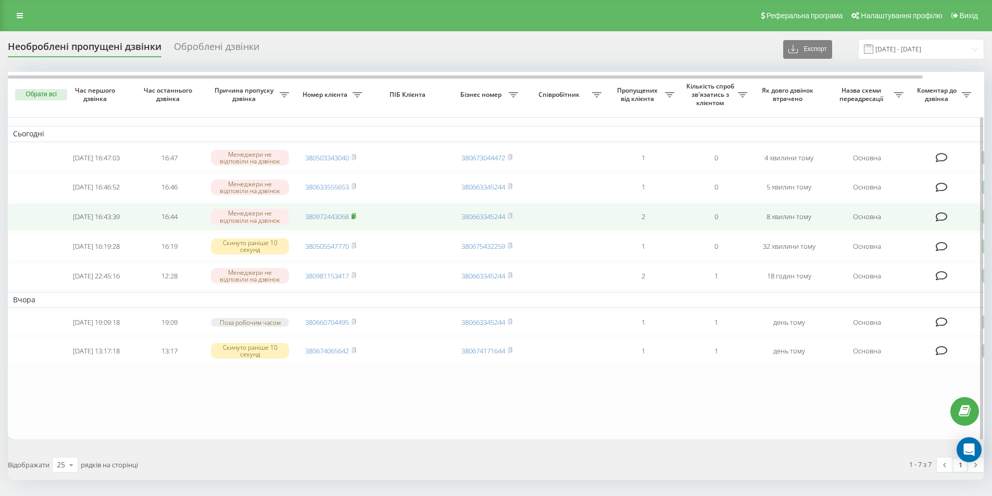
click at [356, 218] on icon at bounding box center [354, 216] width 4 height 5
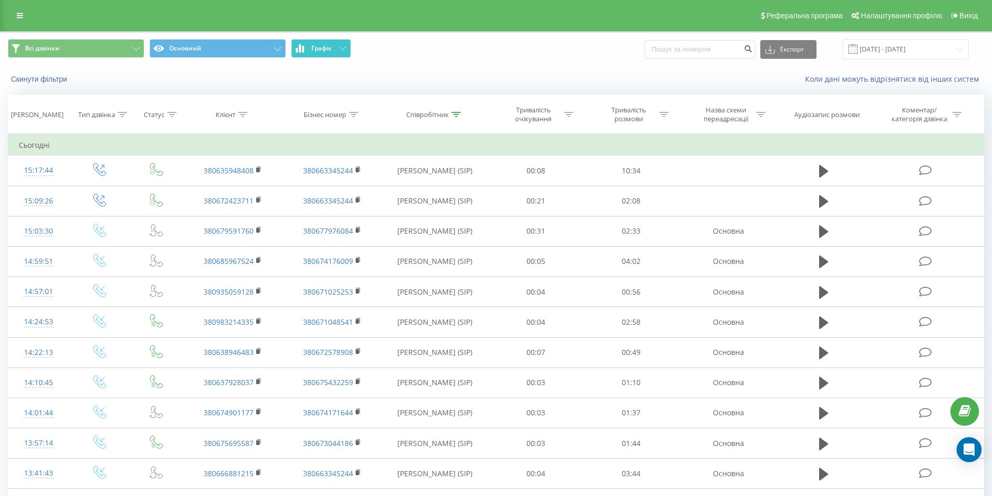
click at [319, 47] on span "Графік" at bounding box center [321, 48] width 20 height 7
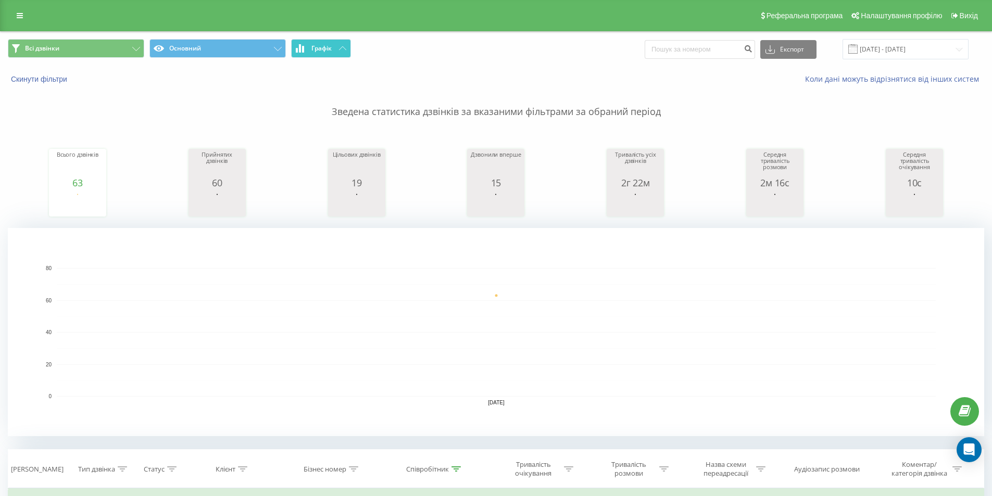
click at [319, 47] on span "Графік" at bounding box center [321, 48] width 20 height 7
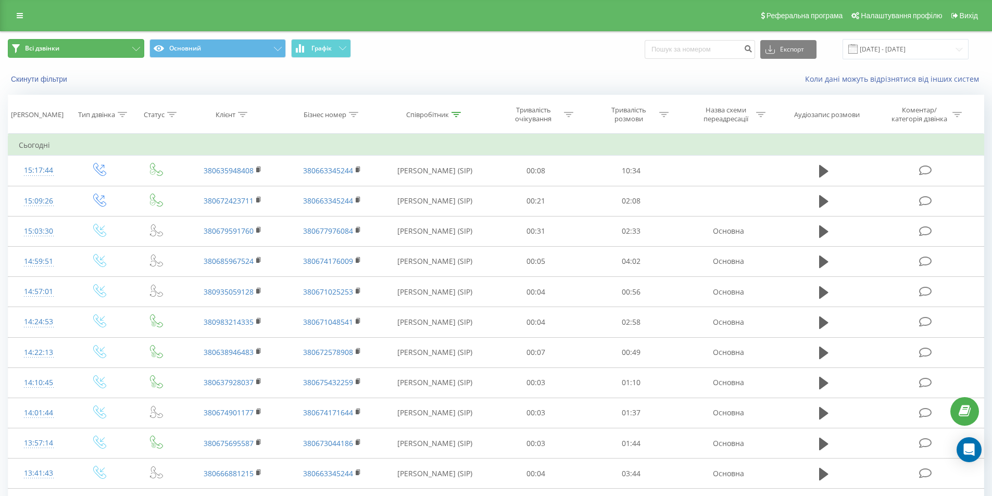
click at [107, 49] on button "Всі дзвінки" at bounding box center [76, 48] width 136 height 19
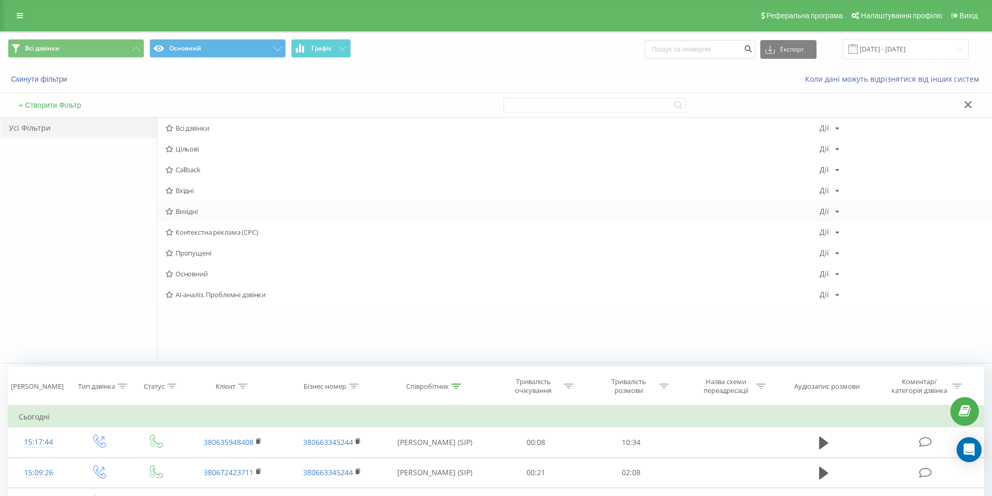
click at [208, 211] on span "Вихідні" at bounding box center [493, 211] width 654 height 7
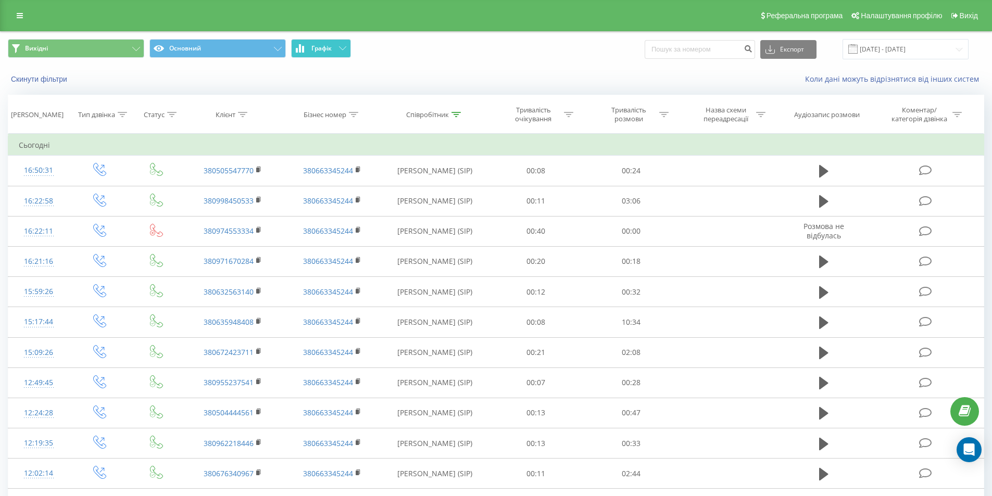
click at [331, 57] on button "Графік" at bounding box center [321, 48] width 60 height 19
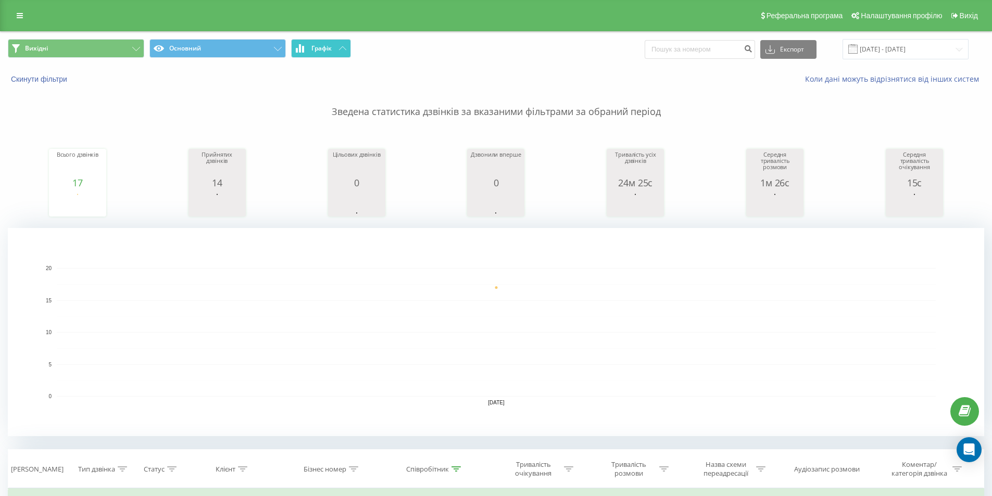
click at [333, 46] on button "Графік" at bounding box center [321, 48] width 60 height 19
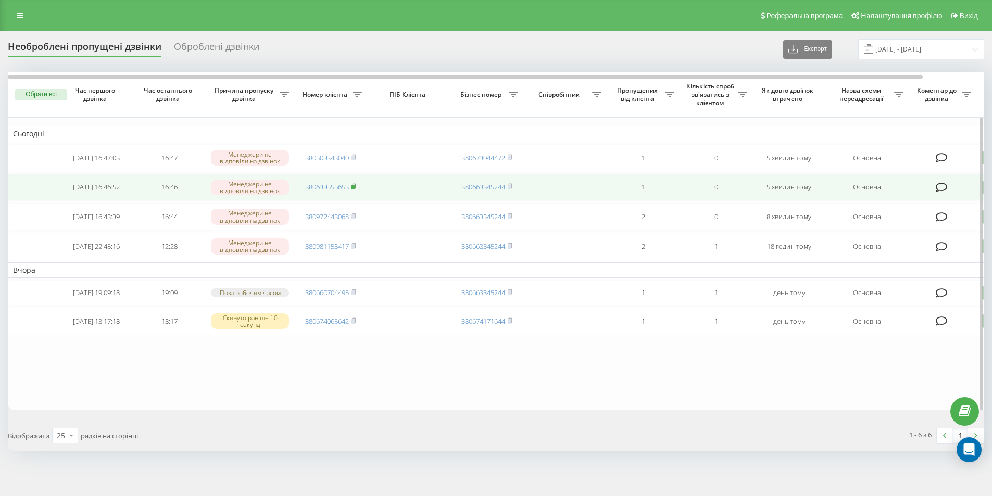
click at [355, 188] on icon at bounding box center [354, 186] width 5 height 6
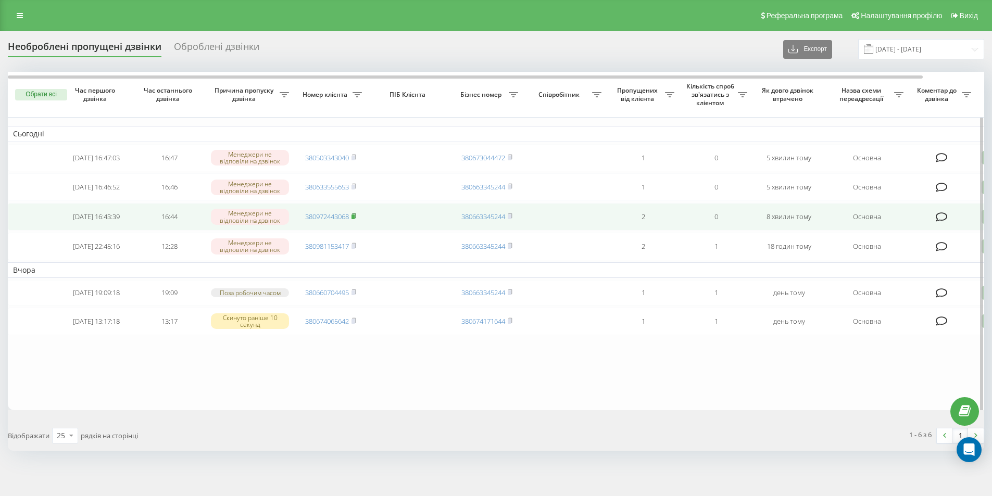
click at [354, 219] on rect at bounding box center [353, 217] width 3 height 5
click at [355, 218] on icon at bounding box center [354, 216] width 5 height 6
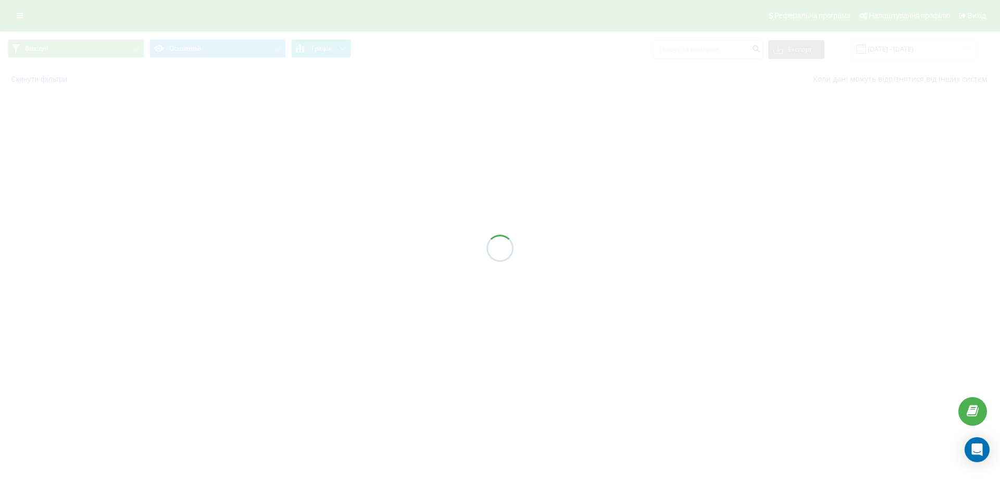
click at [330, 52] on span "Графік" at bounding box center [321, 48] width 20 height 7
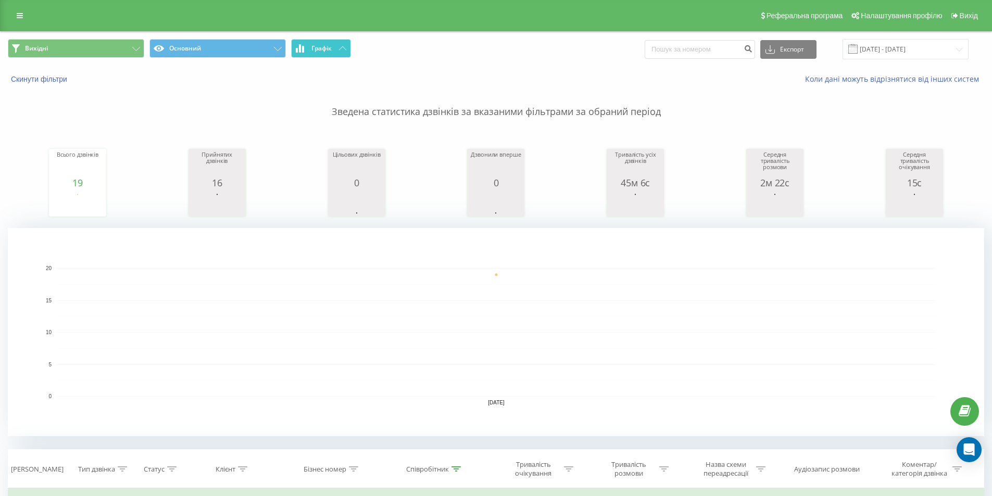
click at [336, 49] on button "Графік" at bounding box center [321, 48] width 60 height 19
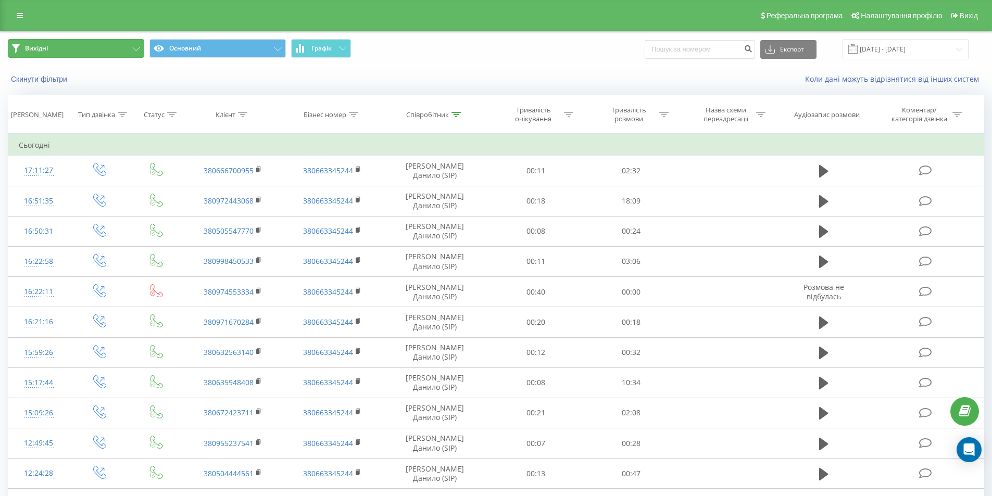
click at [127, 50] on button "Вихідні" at bounding box center [76, 48] width 136 height 19
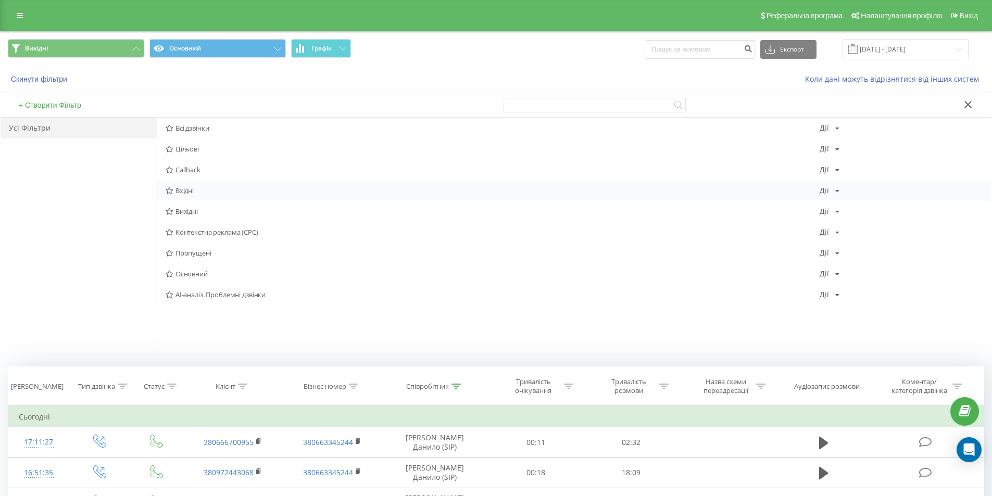
click at [245, 189] on span "Вхідні" at bounding box center [493, 190] width 654 height 7
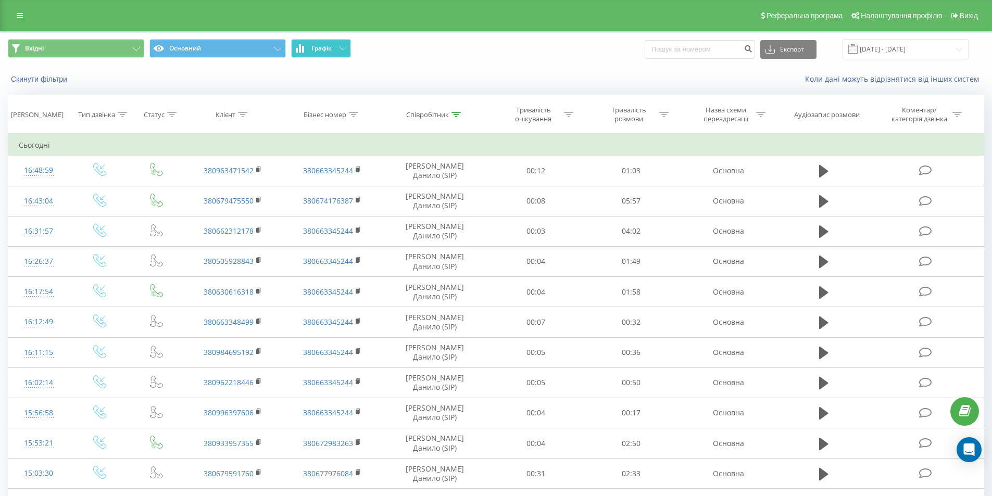
click at [322, 52] on span "Графік" at bounding box center [321, 48] width 20 height 7
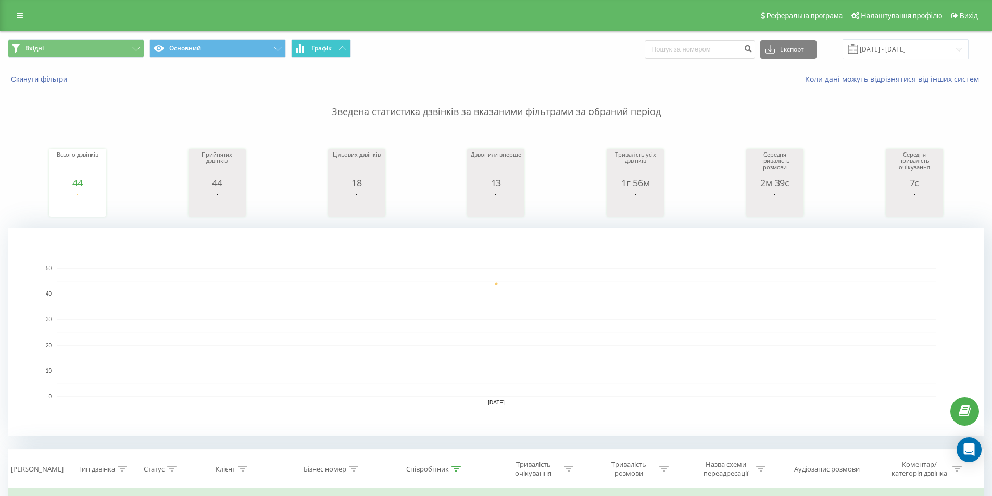
click at [333, 50] on button "Графік" at bounding box center [321, 48] width 60 height 19
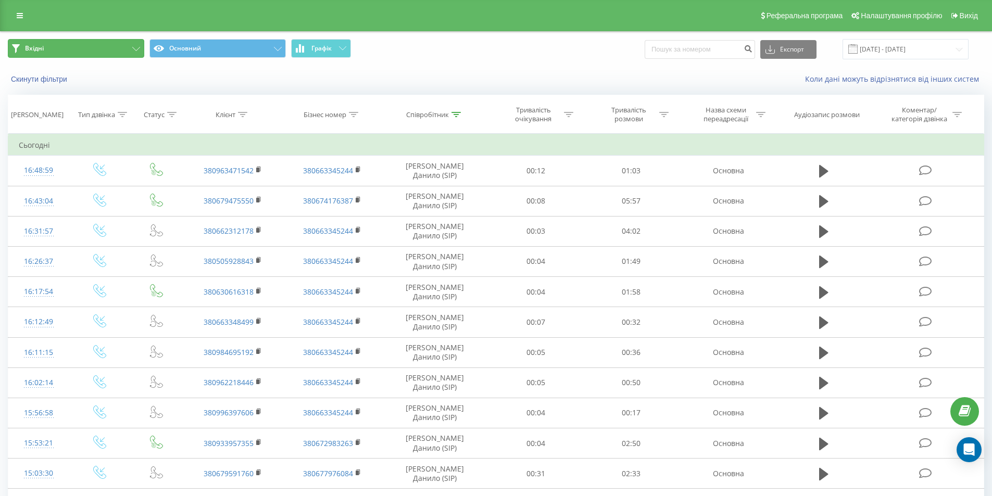
click at [137, 49] on icon at bounding box center [136, 49] width 8 height 4
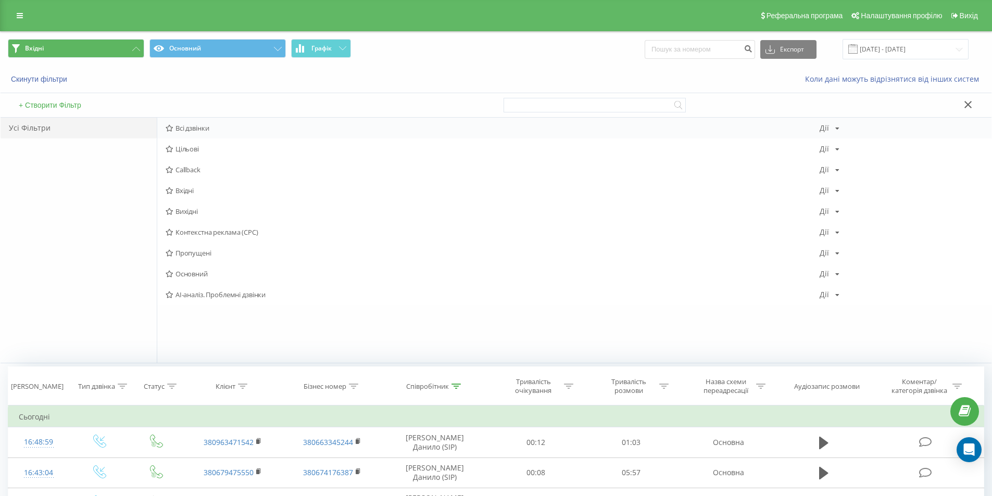
click at [237, 130] on span "Всі дзвінки" at bounding box center [493, 127] width 654 height 7
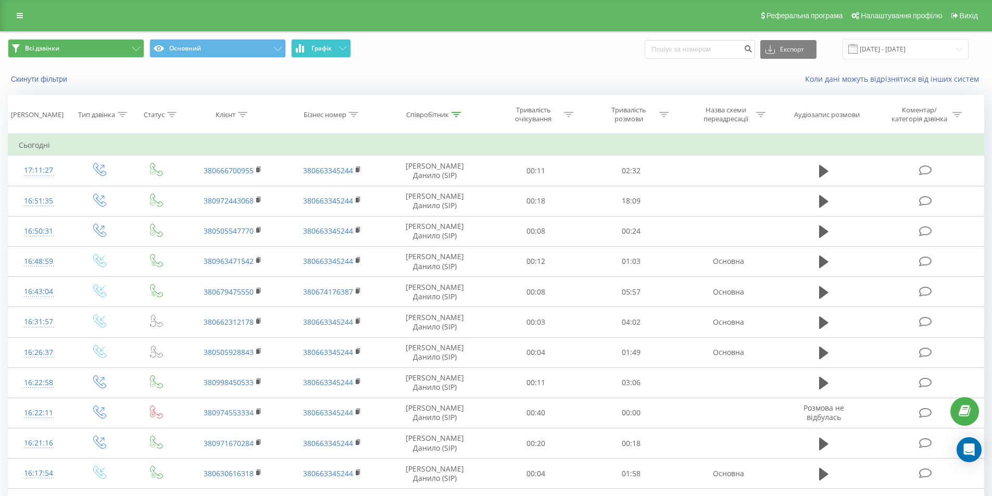
click at [323, 46] on span "Графік" at bounding box center [321, 48] width 20 height 7
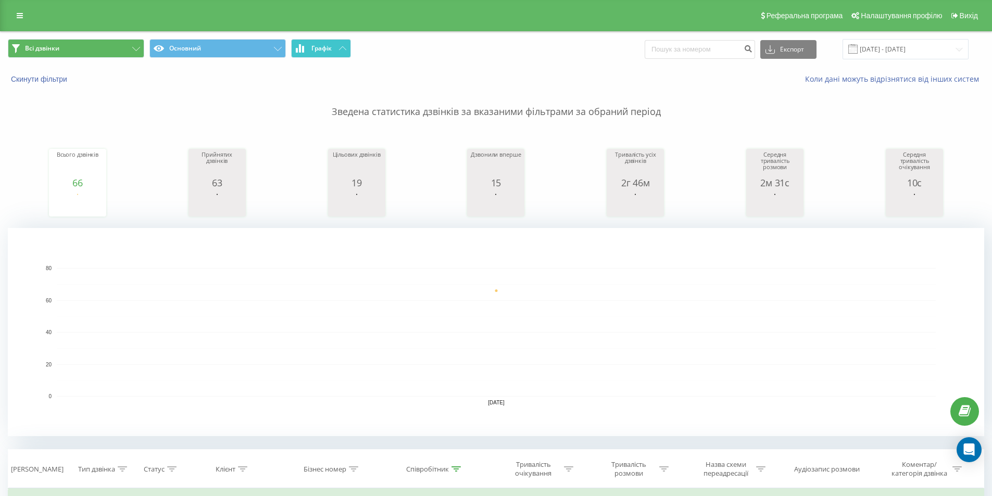
click at [323, 46] on span "Графік" at bounding box center [321, 48] width 20 height 7
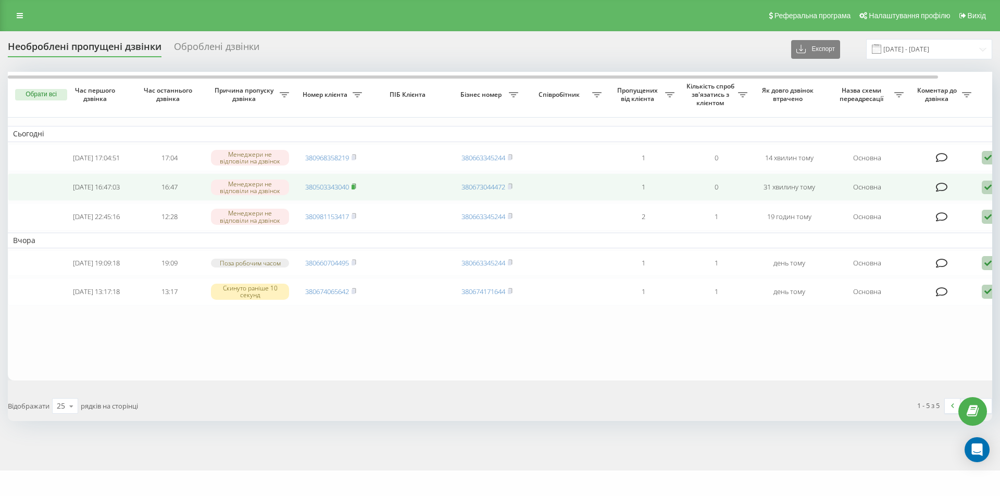
click at [355, 189] on rect at bounding box center [353, 187] width 3 height 5
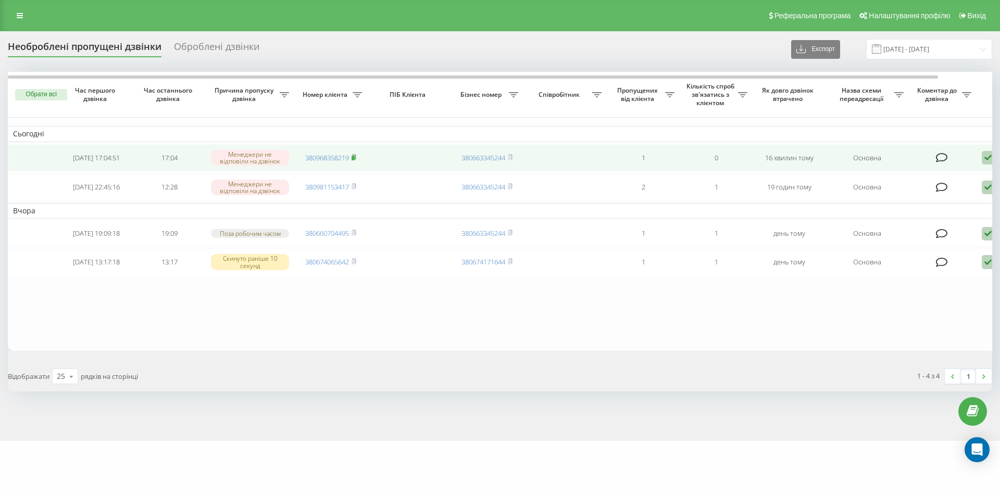
click at [355, 158] on rect at bounding box center [353, 158] width 3 height 5
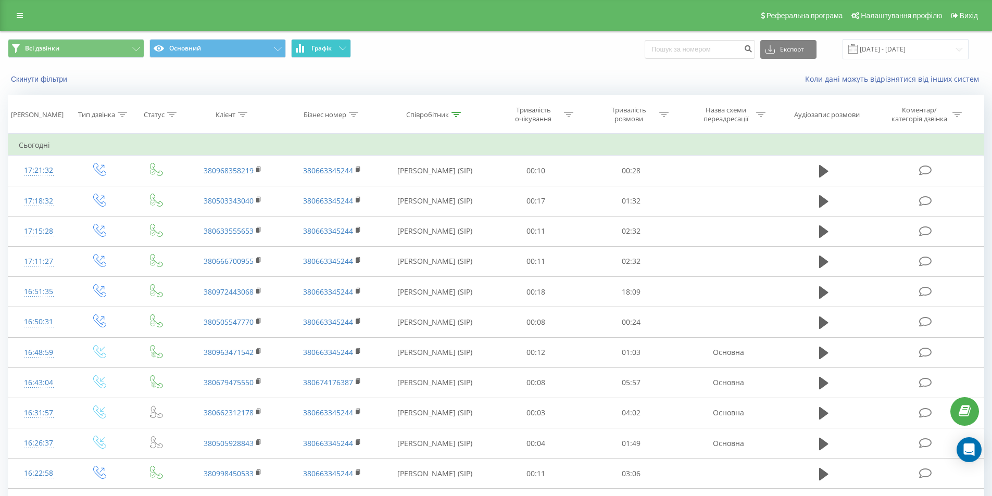
click at [310, 46] on button "Графік" at bounding box center [321, 48] width 60 height 19
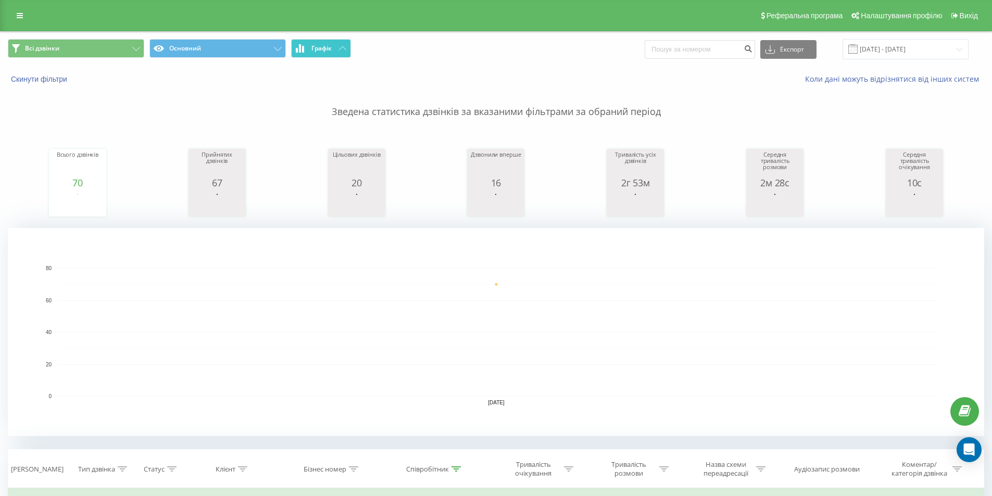
click at [332, 49] on button "Графік" at bounding box center [321, 48] width 60 height 19
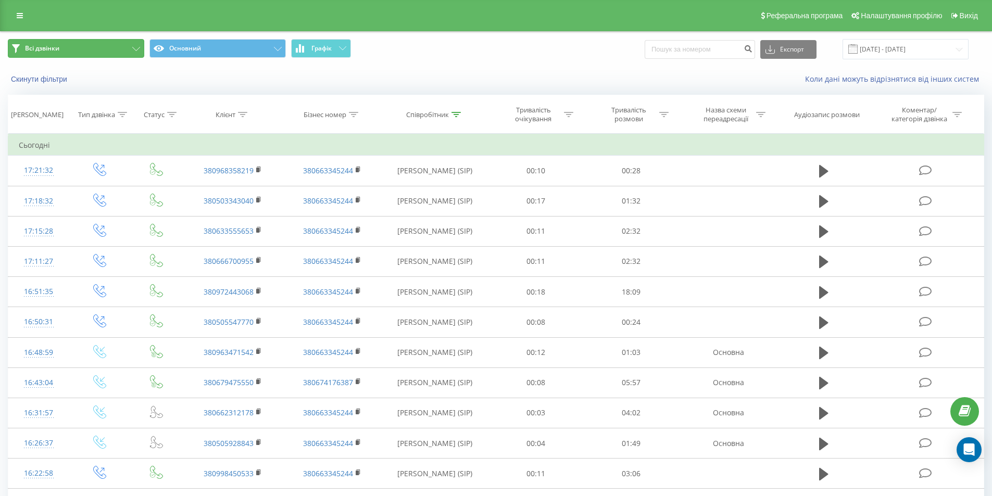
click at [120, 49] on button "Всі дзвінки" at bounding box center [76, 48] width 136 height 19
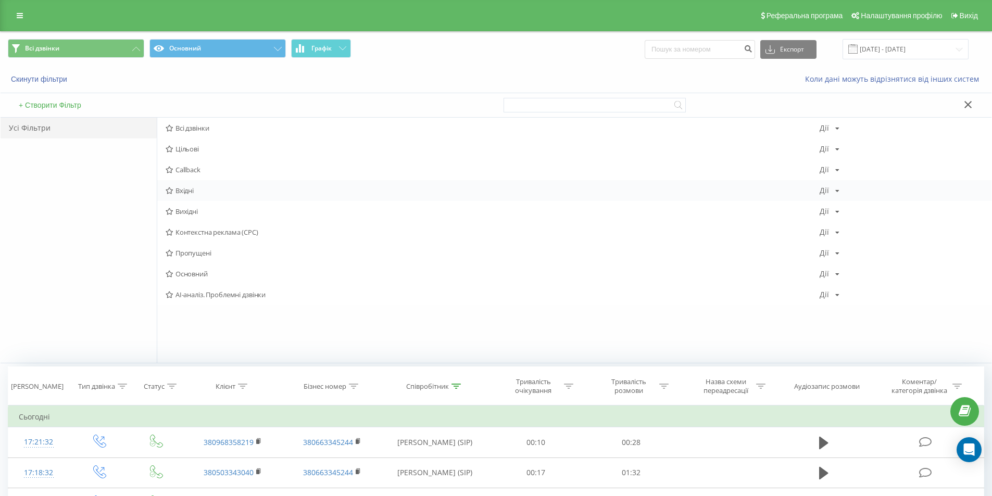
click at [223, 191] on span "Вхідні" at bounding box center [493, 190] width 654 height 7
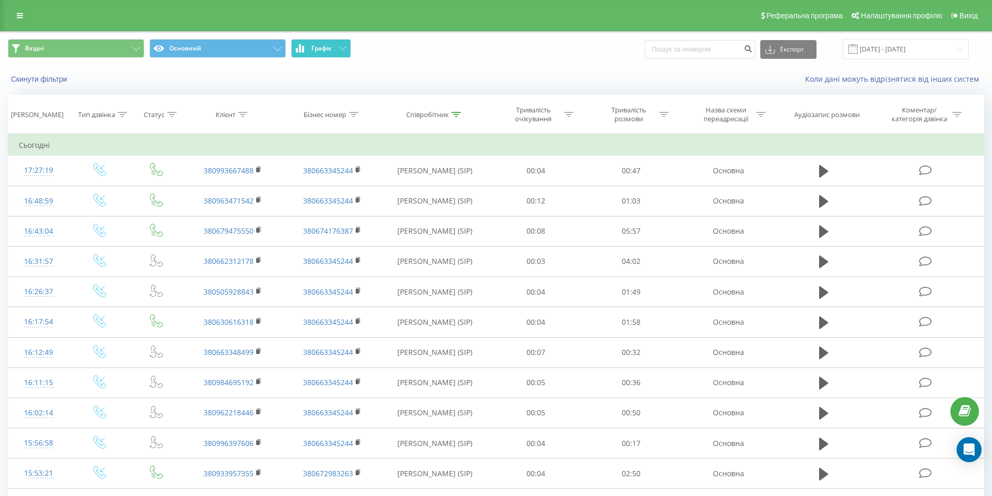
click at [334, 49] on button "Графік" at bounding box center [321, 48] width 60 height 19
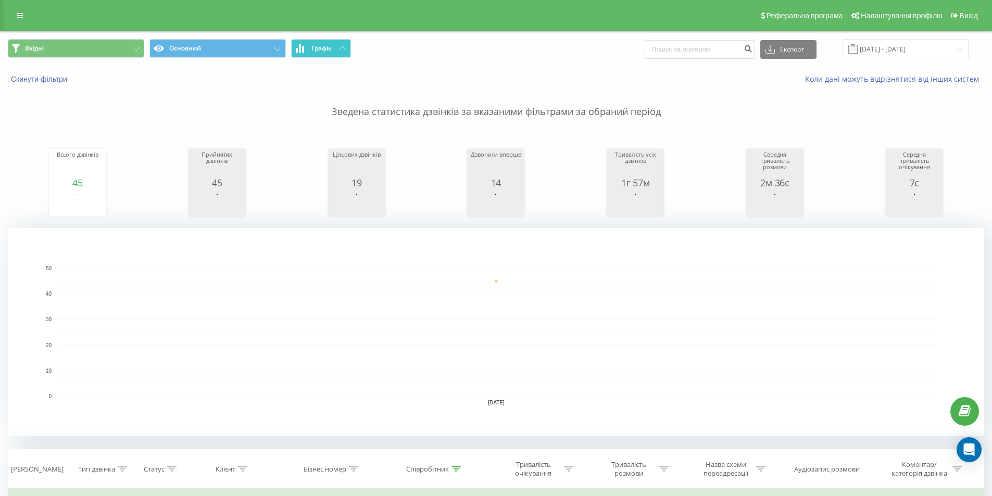
click at [327, 49] on span "Графік" at bounding box center [321, 48] width 20 height 7
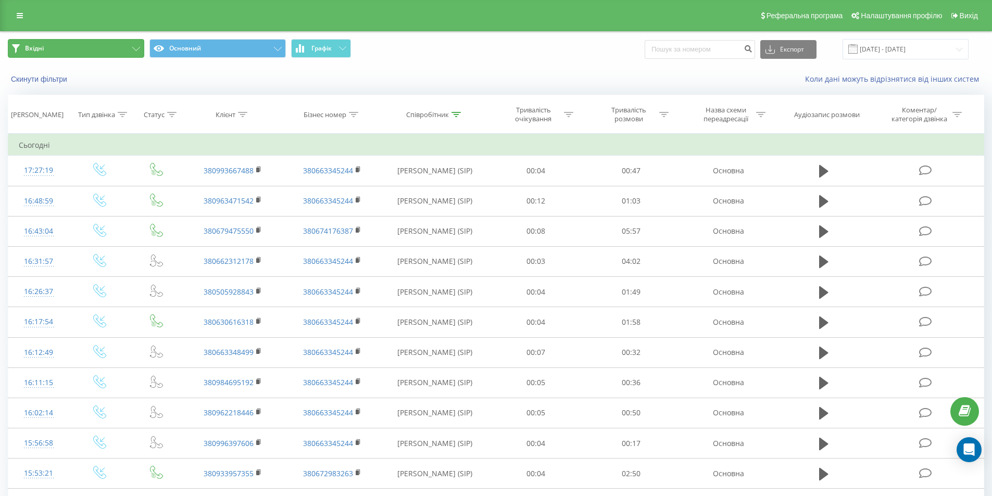
click at [89, 50] on button "Вхідні" at bounding box center [76, 48] width 136 height 19
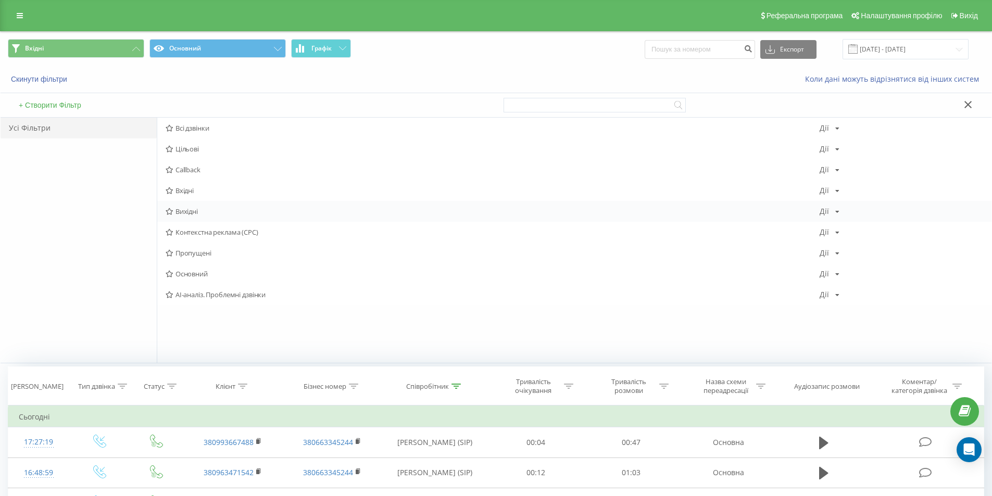
click at [208, 211] on span "Вихідні" at bounding box center [493, 211] width 654 height 7
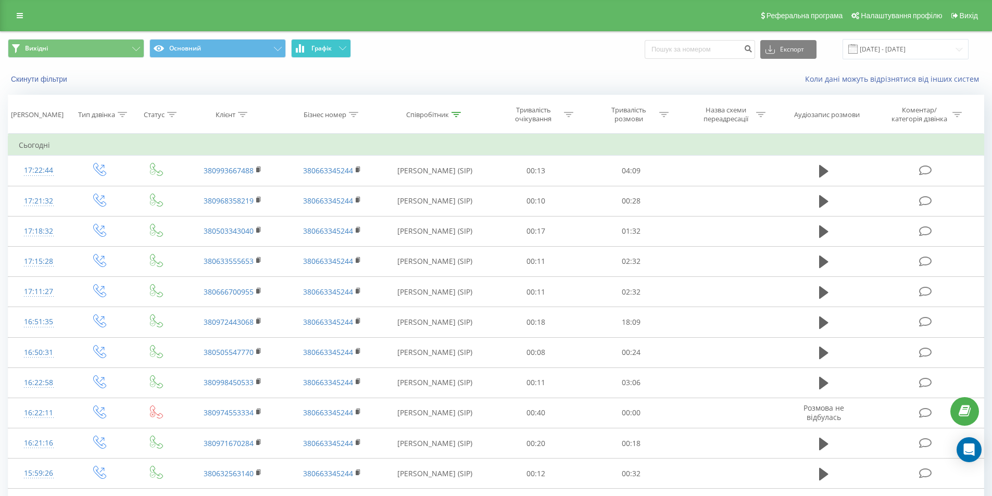
click at [330, 49] on span "Графік" at bounding box center [321, 48] width 20 height 7
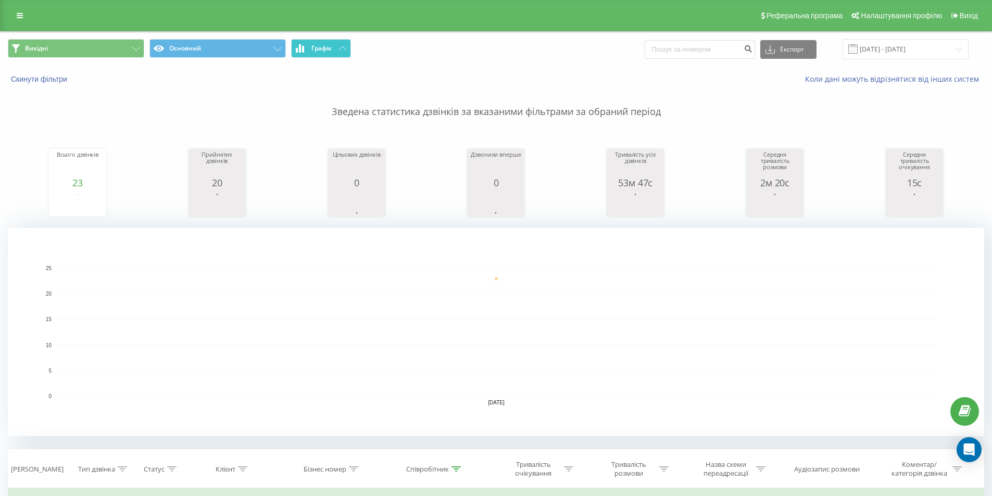
click at [327, 46] on span "Графік" at bounding box center [321, 48] width 20 height 7
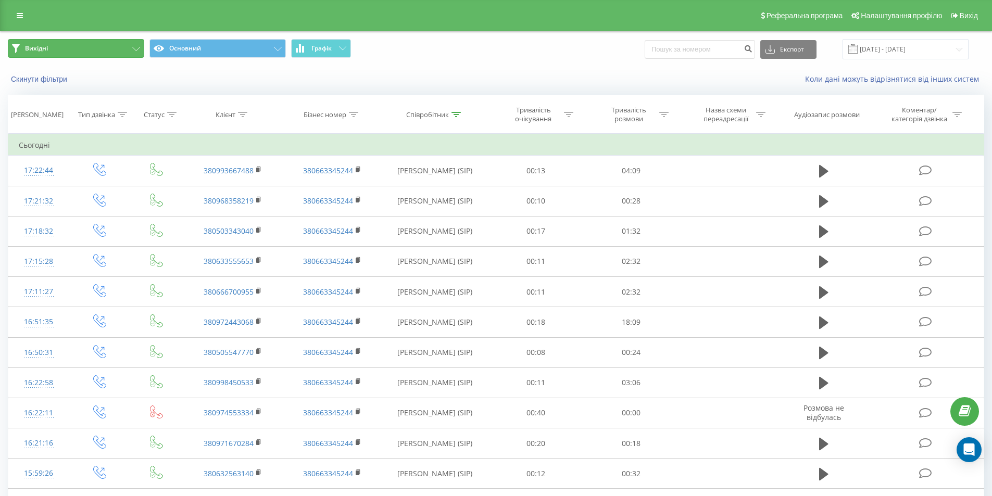
click at [106, 45] on button "Вихідні" at bounding box center [76, 48] width 136 height 19
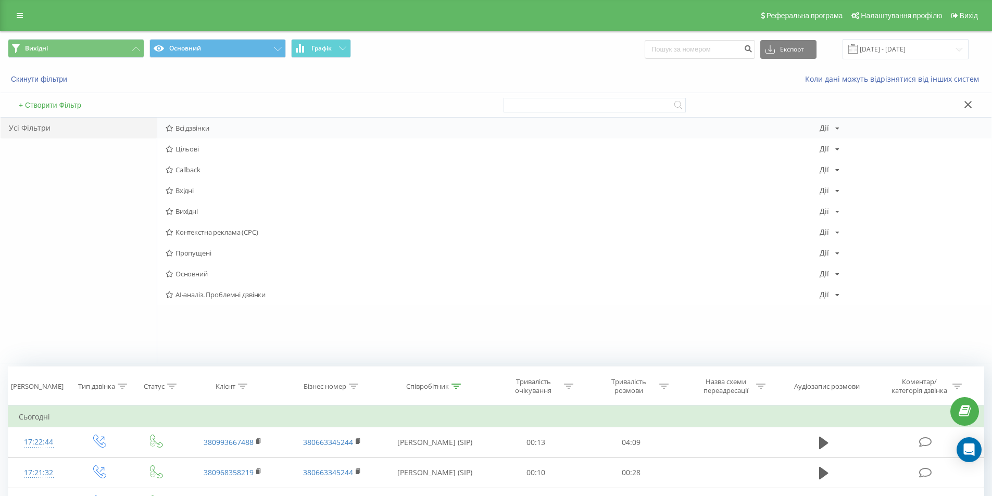
click at [236, 127] on span "Всі дзвінки" at bounding box center [493, 127] width 654 height 7
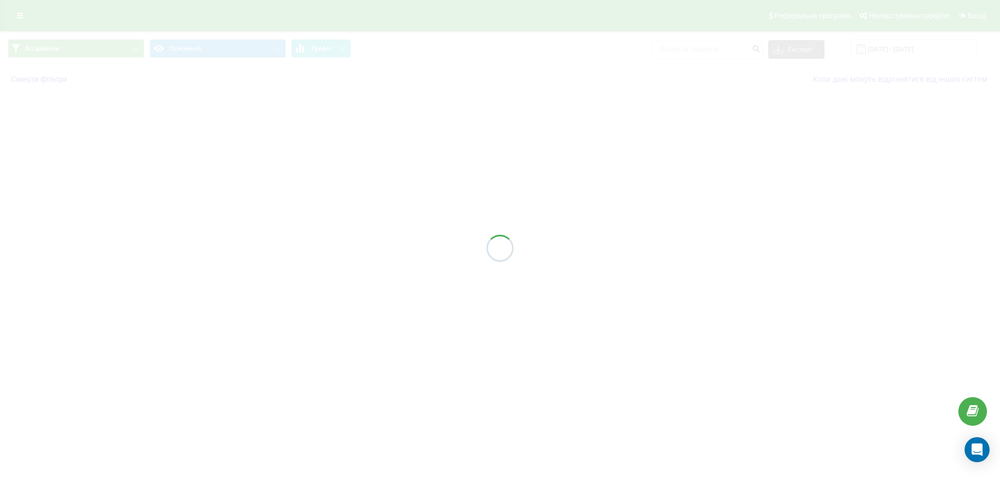
click at [331, 49] on div at bounding box center [500, 248] width 1000 height 496
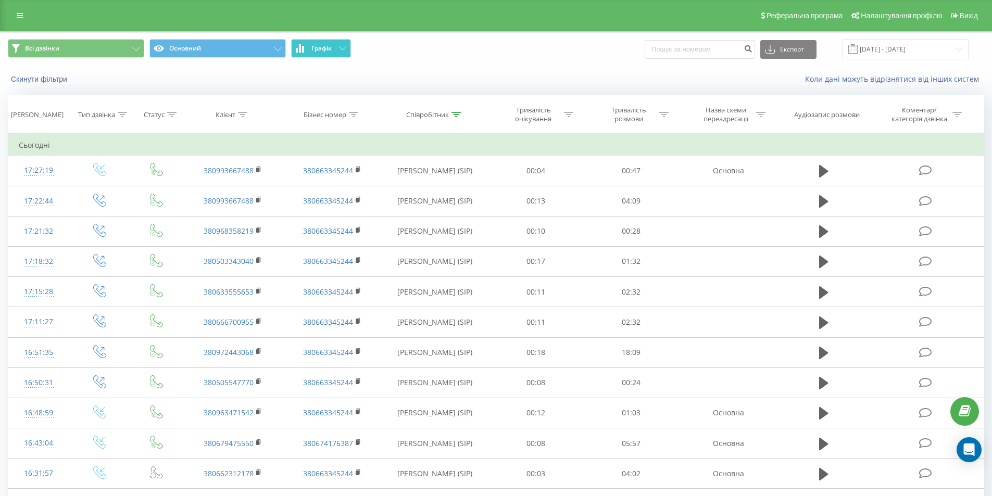
click at [334, 49] on button "Графік" at bounding box center [321, 48] width 60 height 19
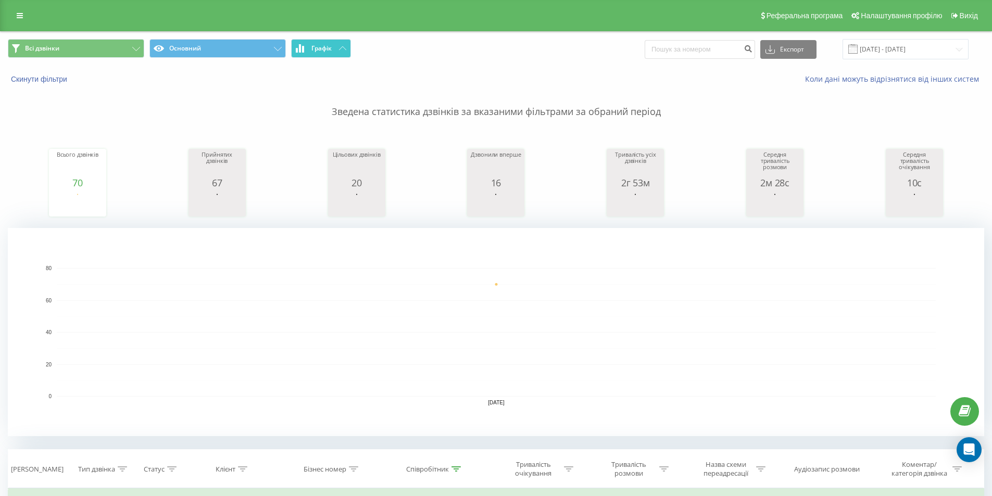
click at [334, 49] on button "Графік" at bounding box center [321, 48] width 60 height 19
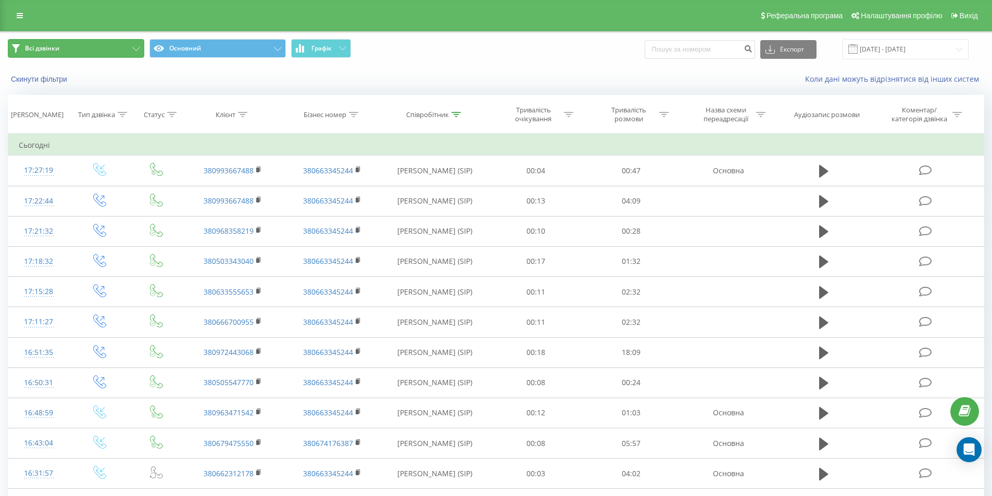
click at [117, 41] on button "Всі дзвінки" at bounding box center [76, 48] width 136 height 19
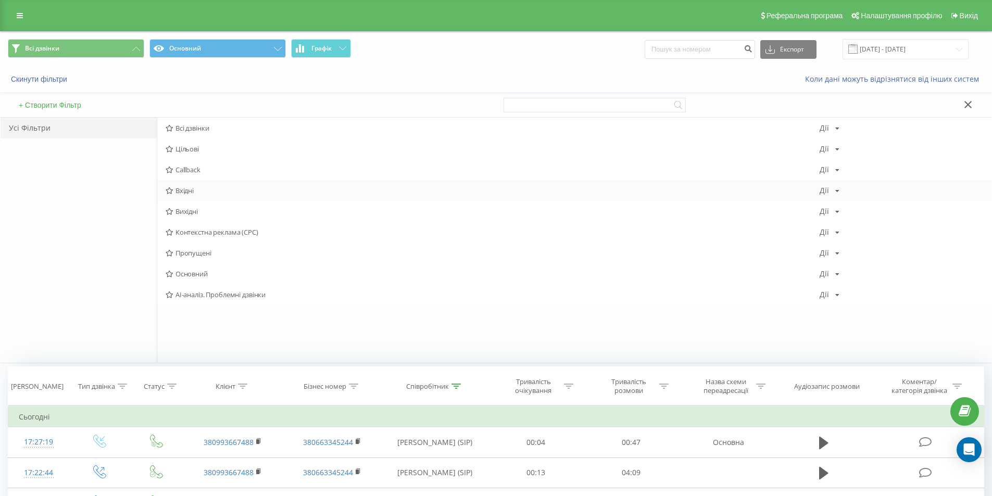
click at [192, 195] on div "Вхідні Дії Редагувати Копіювати Видалити За замовчуванням Поділитися" at bounding box center [574, 190] width 834 height 21
click at [198, 186] on div "Вхідні Дії Редагувати Копіювати Видалити За замовчуванням Поділитися" at bounding box center [574, 190] width 834 height 21
click at [190, 191] on span "Вхідні" at bounding box center [493, 190] width 654 height 7
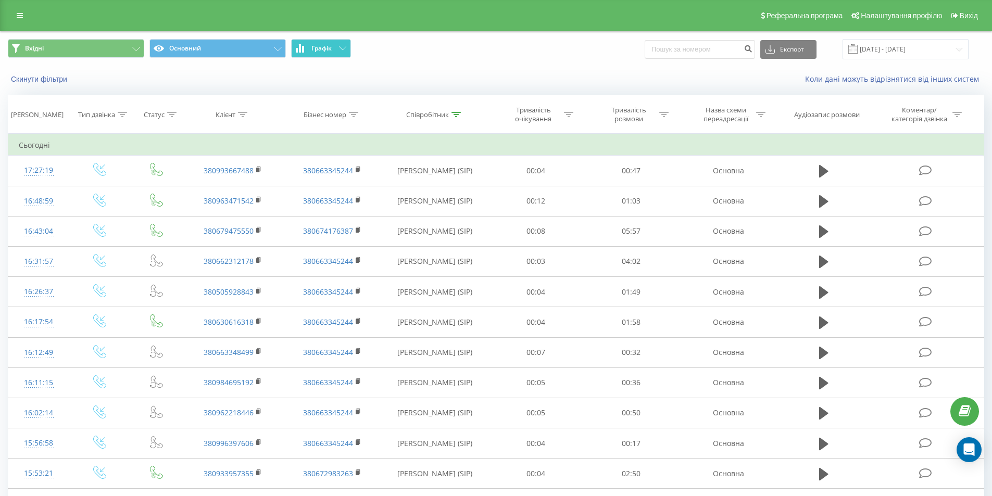
click at [338, 47] on button "Графік" at bounding box center [321, 48] width 60 height 19
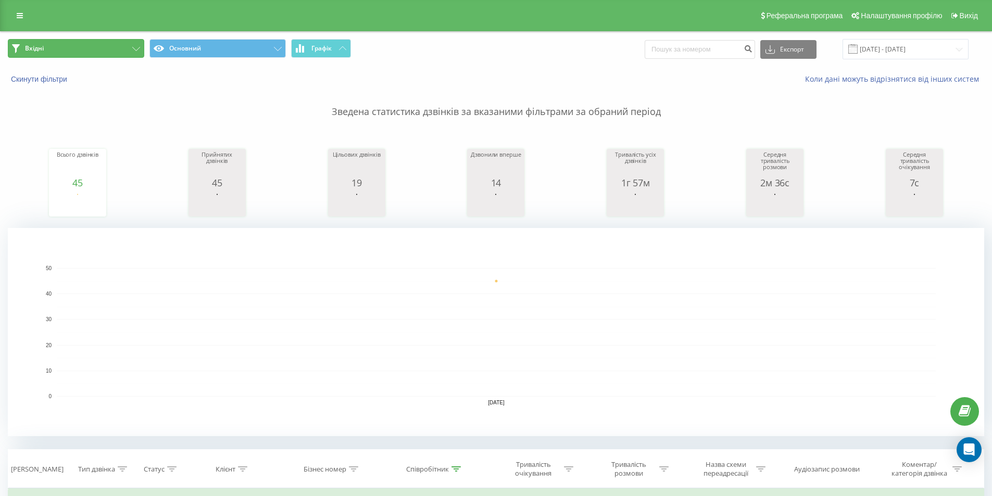
click at [98, 53] on button "Вхідні" at bounding box center [76, 48] width 136 height 19
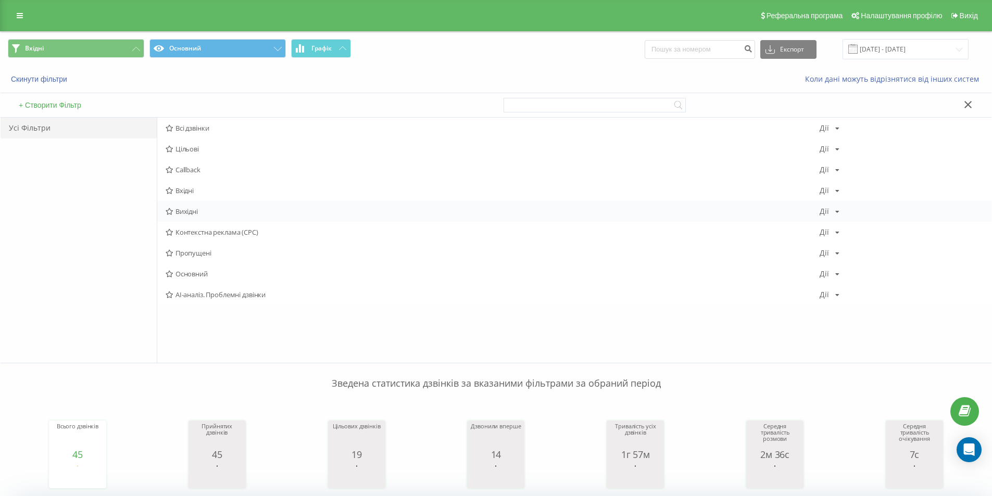
click at [201, 209] on span "Вихідні" at bounding box center [493, 211] width 654 height 7
